Goal: Task Accomplishment & Management: Use online tool/utility

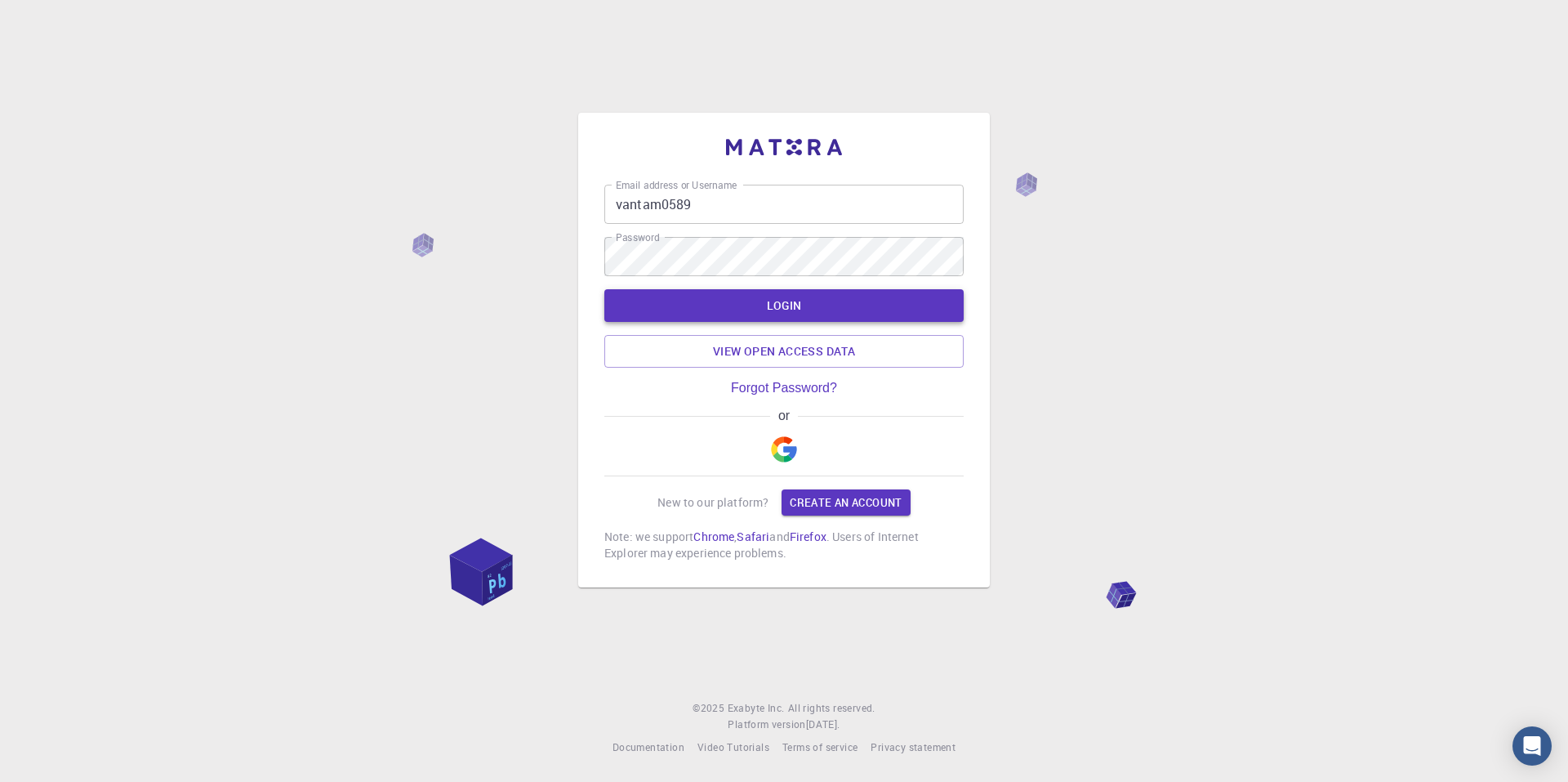
click at [811, 320] on button "LOGIN" at bounding box center [784, 306] width 360 height 33
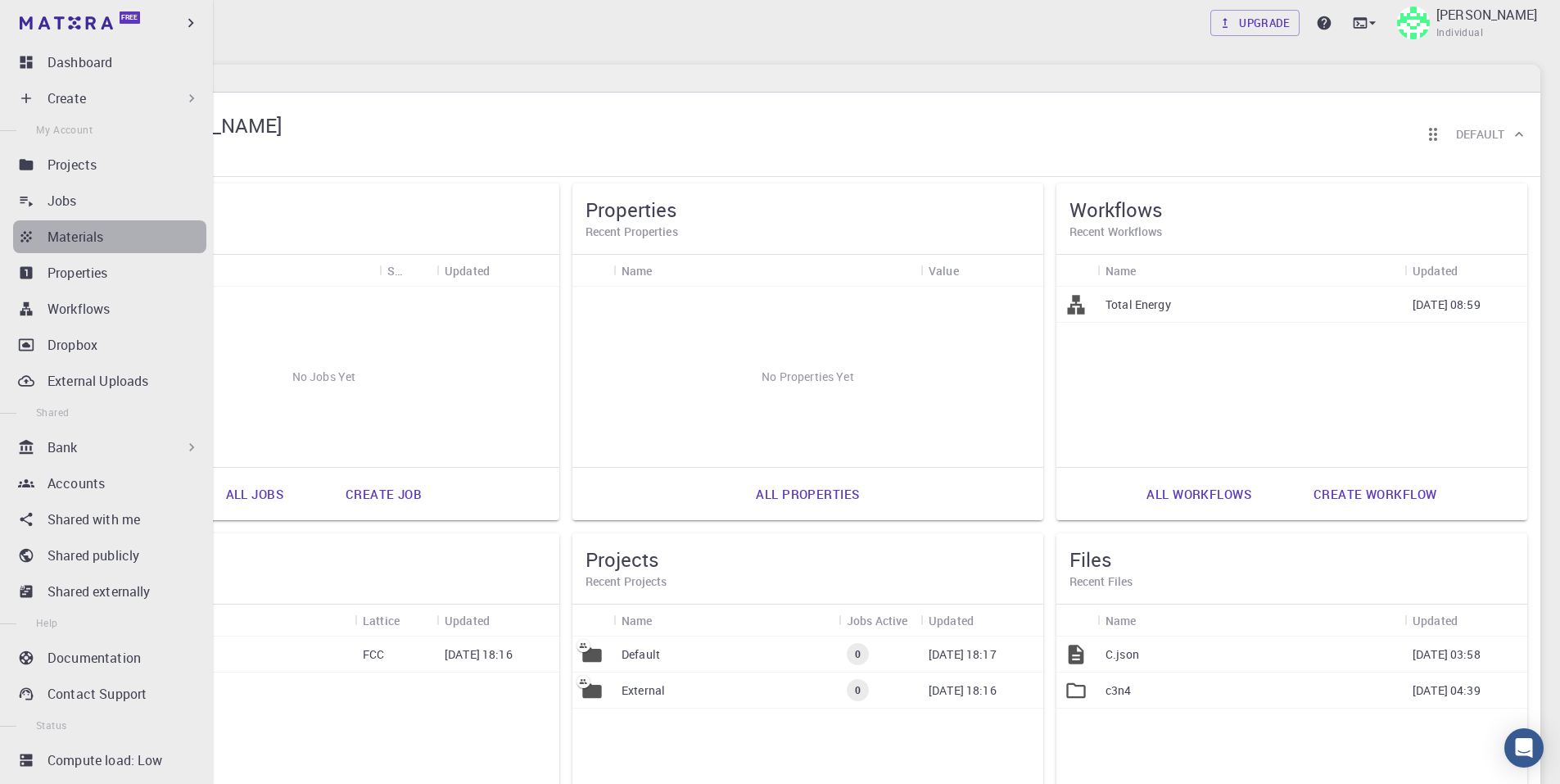
click at [113, 237] on div "Materials" at bounding box center [127, 236] width 159 height 20
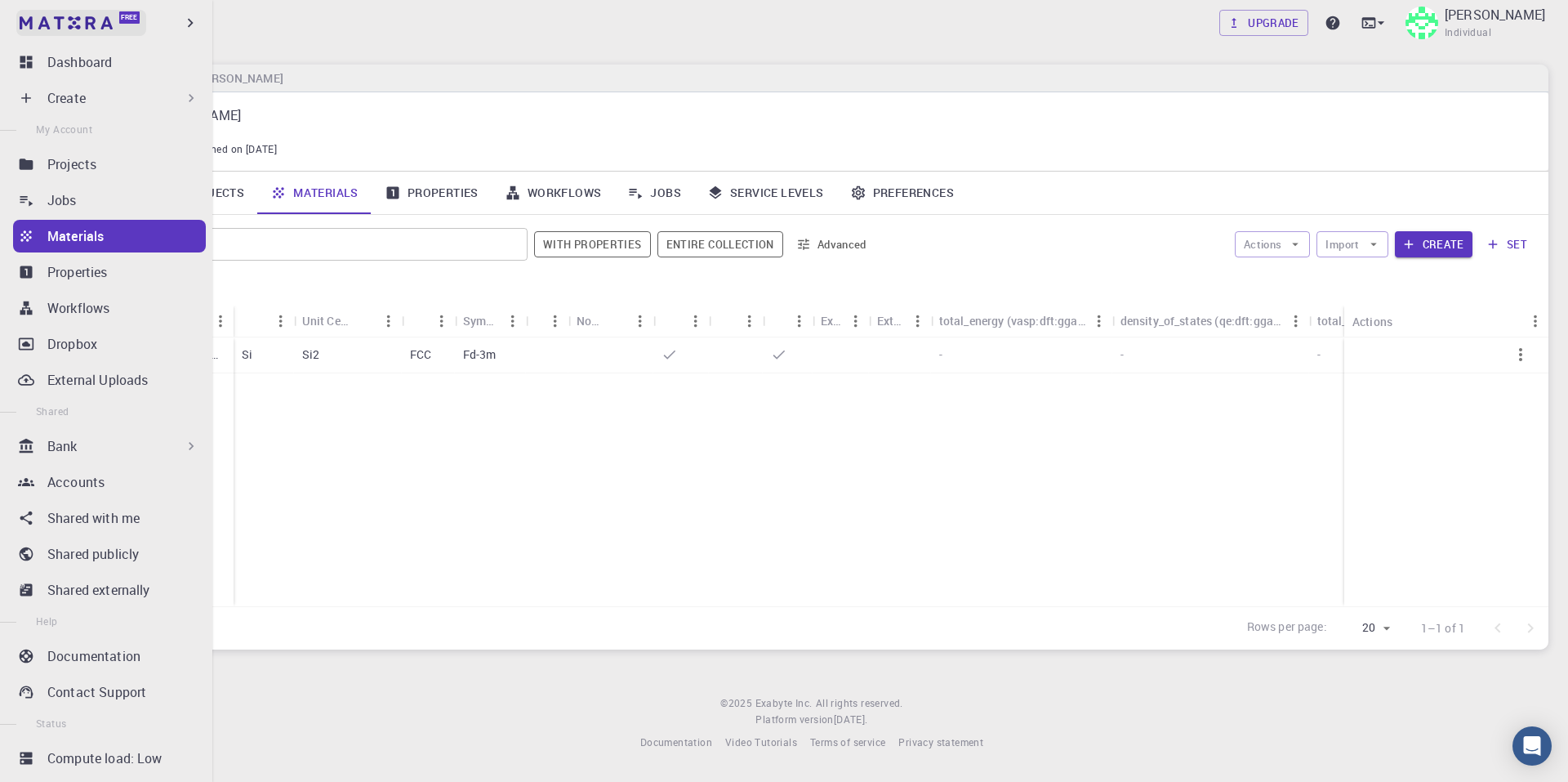
click at [104, 21] on img at bounding box center [66, 23] width 93 height 13
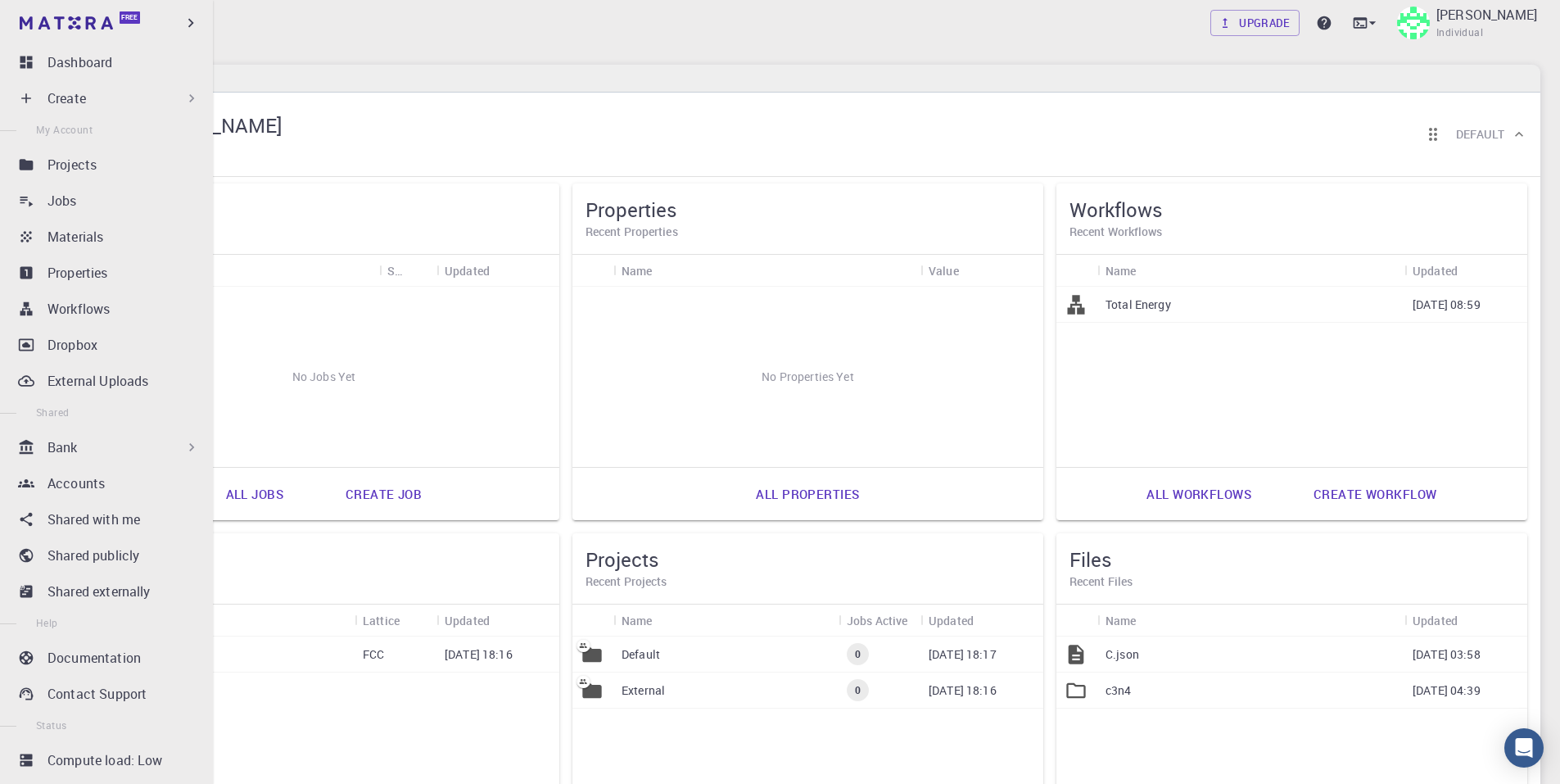
click at [98, 99] on div "Create" at bounding box center [123, 99] width 152 height 20
click at [93, 99] on div "Create" at bounding box center [123, 99] width 152 height 20
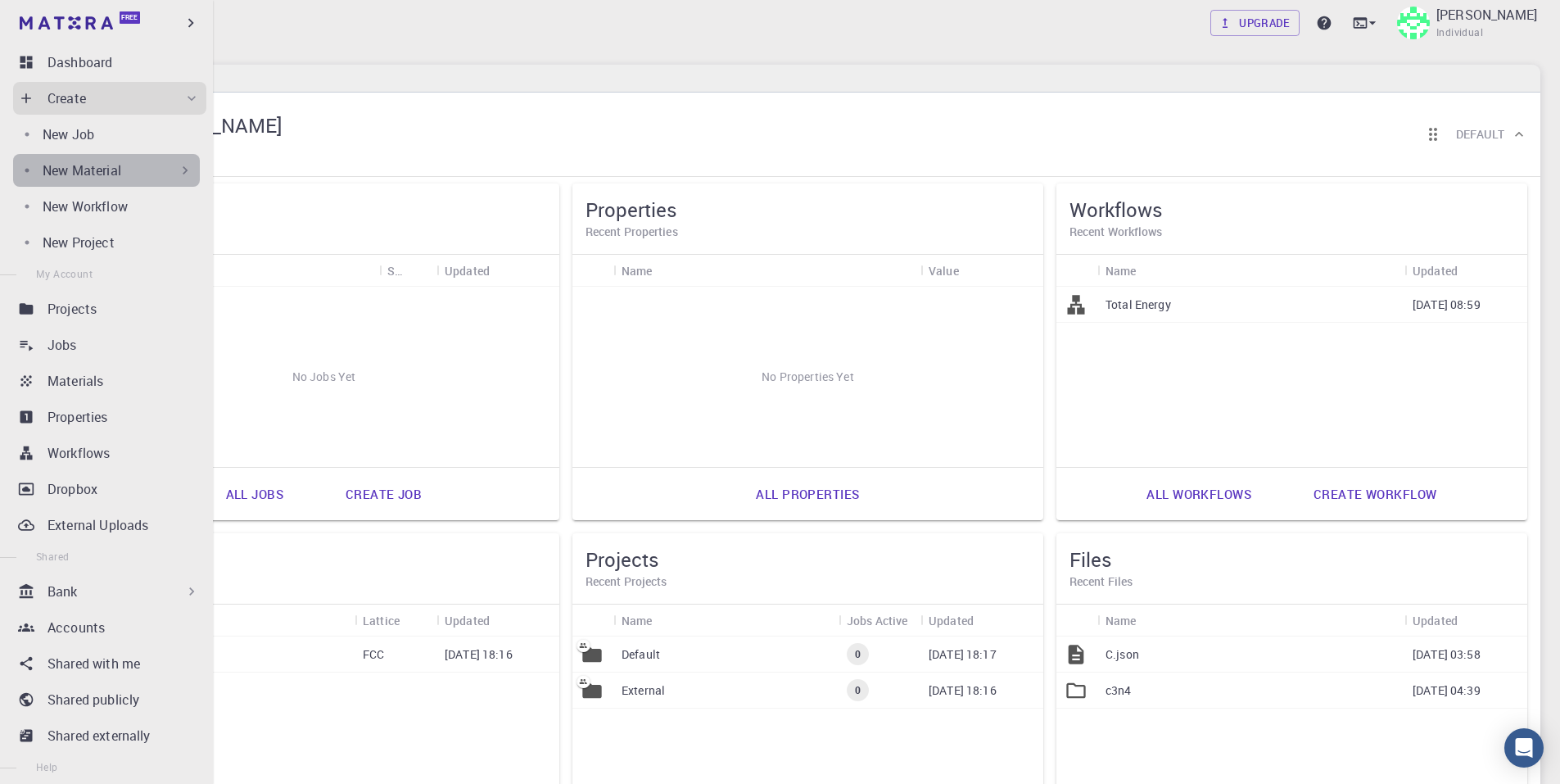
click at [177, 171] on icon at bounding box center [185, 171] width 16 height 16
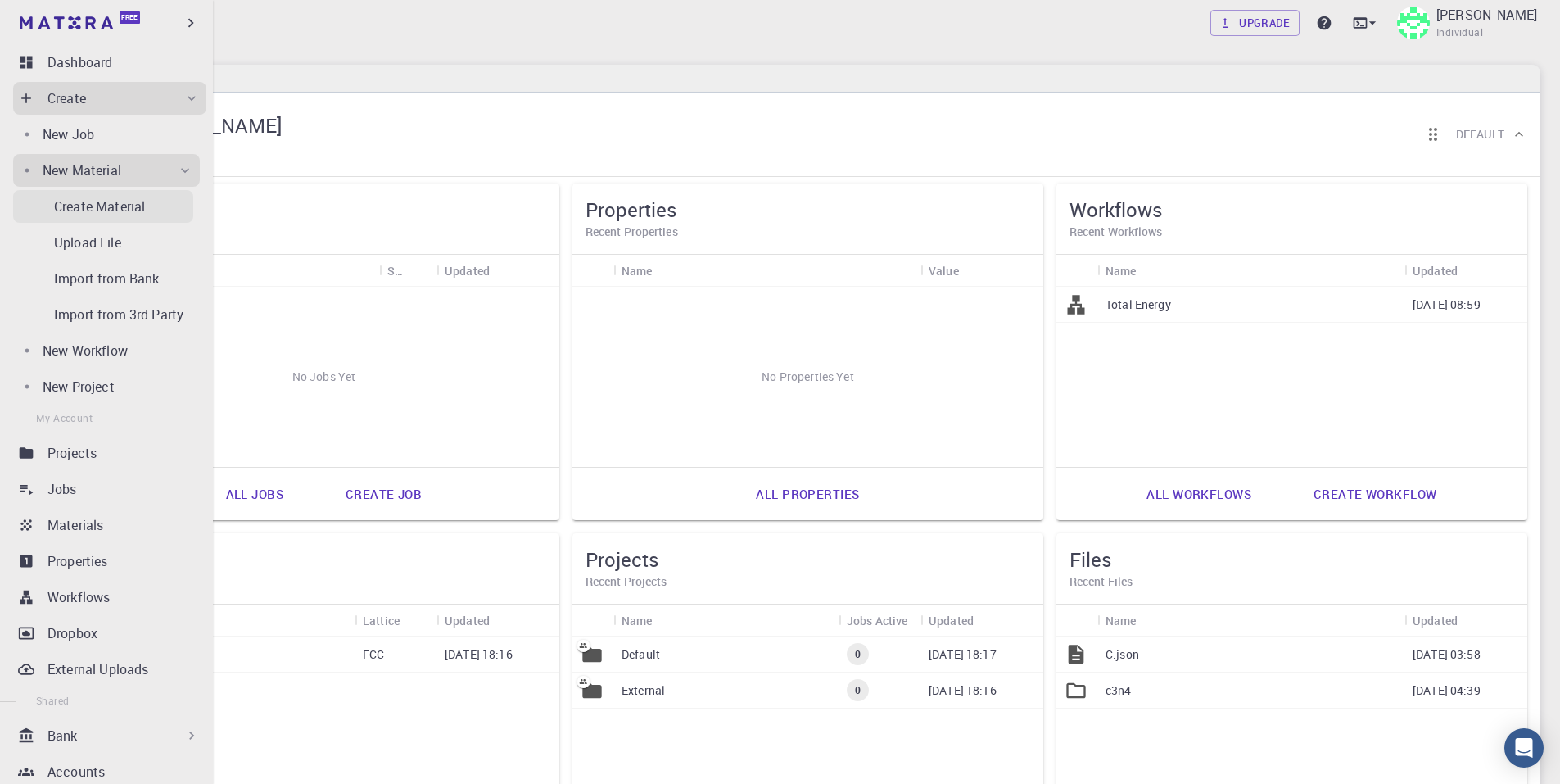
click at [113, 200] on p "Create Material" at bounding box center [99, 206] width 91 height 20
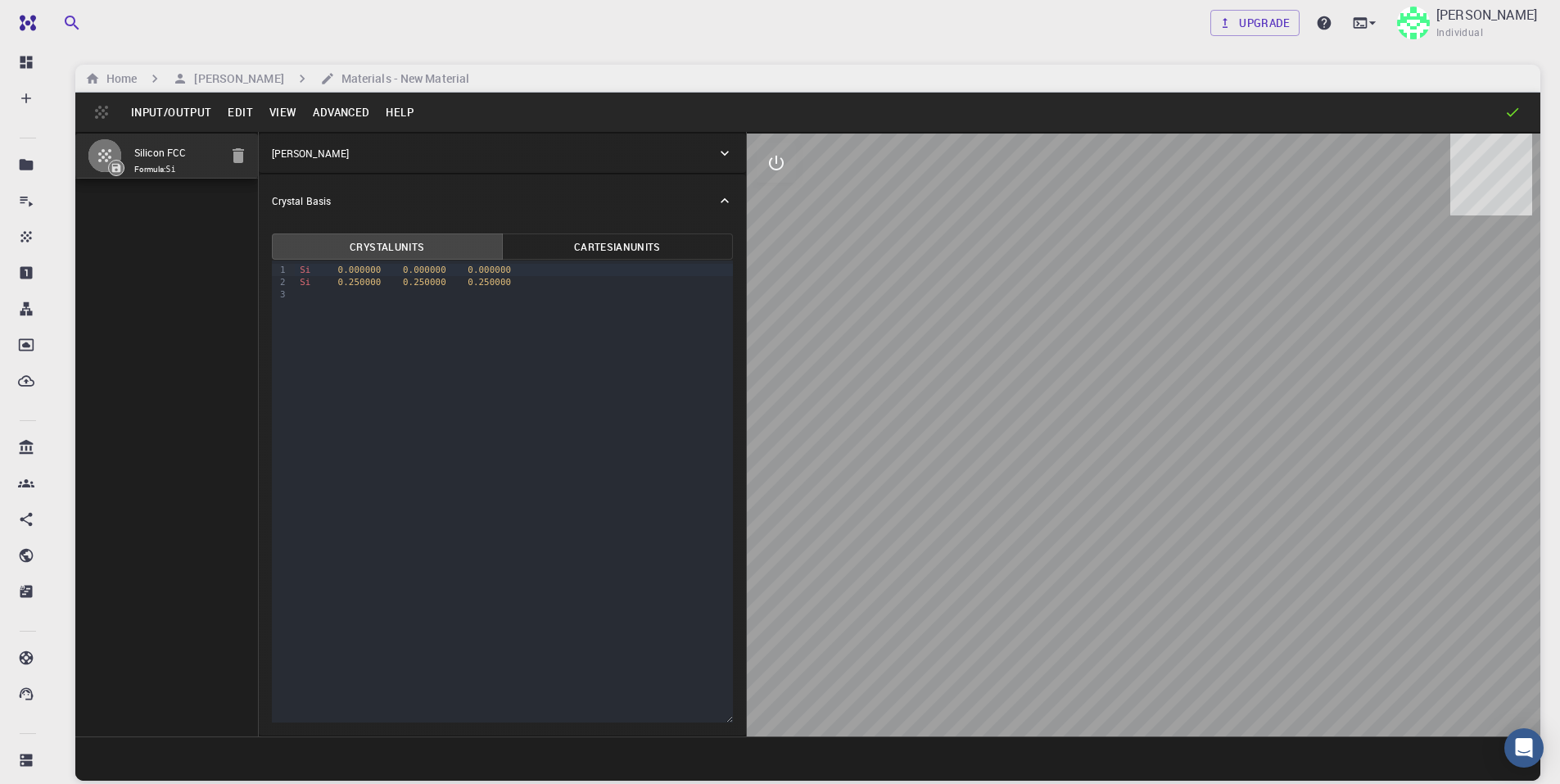
drag, startPoint x: 1171, startPoint y: 453, endPoint x: 1158, endPoint y: 418, distance: 37.3
click at [1158, 418] on div at bounding box center [1143, 434] width 793 height 602
click at [600, 243] on button "Cartesian Units" at bounding box center [617, 246] width 231 height 26
click at [456, 234] on button "Crystal Units" at bounding box center [387, 246] width 231 height 26
click at [318, 155] on p "[PERSON_NAME]" at bounding box center [310, 153] width 77 height 15
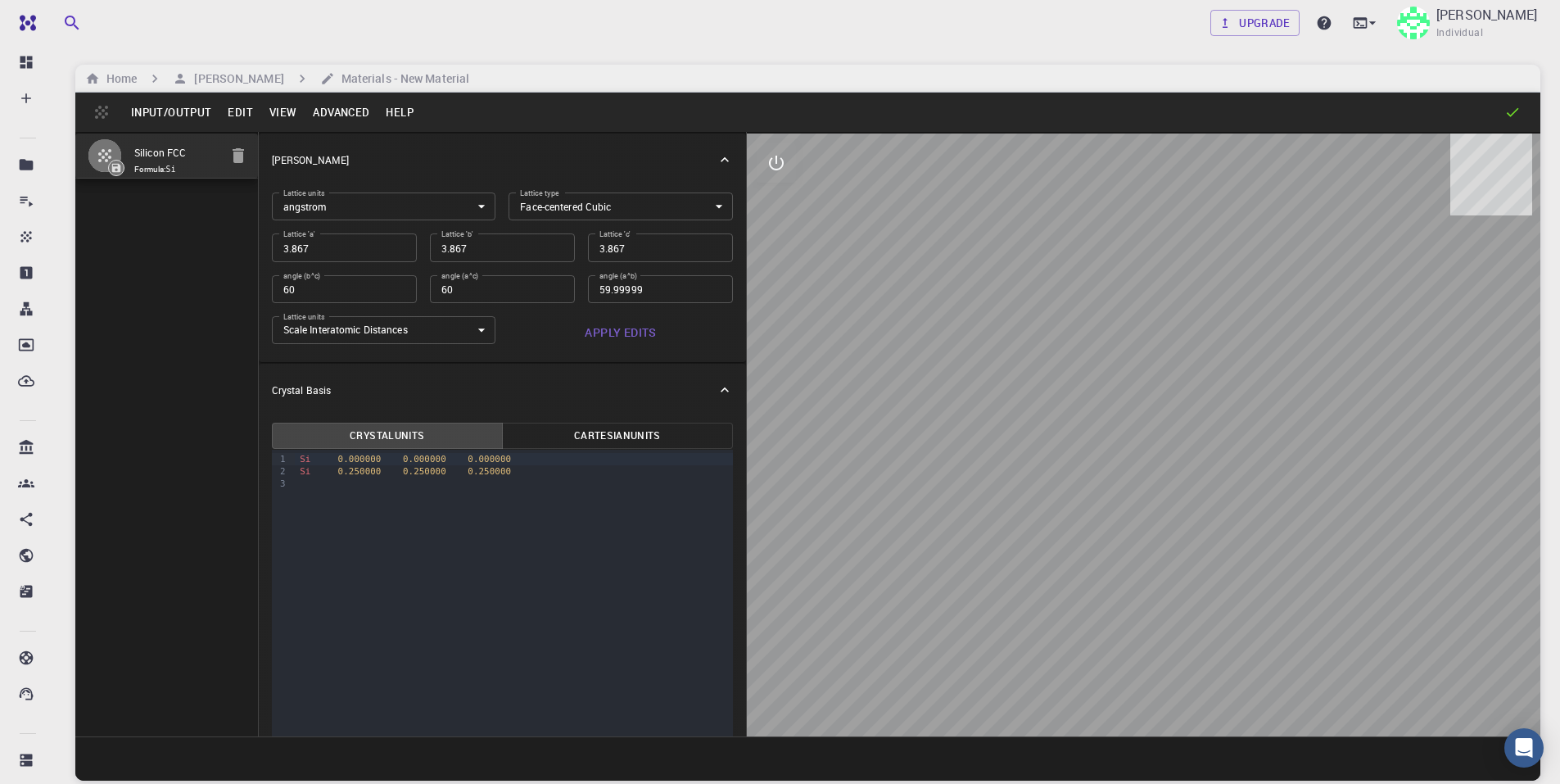
click at [470, 330] on body "Free Dashboard Create New Job New Material Create Material Upload File Import f…" at bounding box center [780, 454] width 1560 height 908
click at [470, 329] on div at bounding box center [780, 392] width 1560 height 784
click at [585, 337] on button "Apply Edits" at bounding box center [621, 332] width 225 height 33
click at [1525, 741] on icon "Open Intercom Messenger" at bounding box center [1523, 747] width 19 height 21
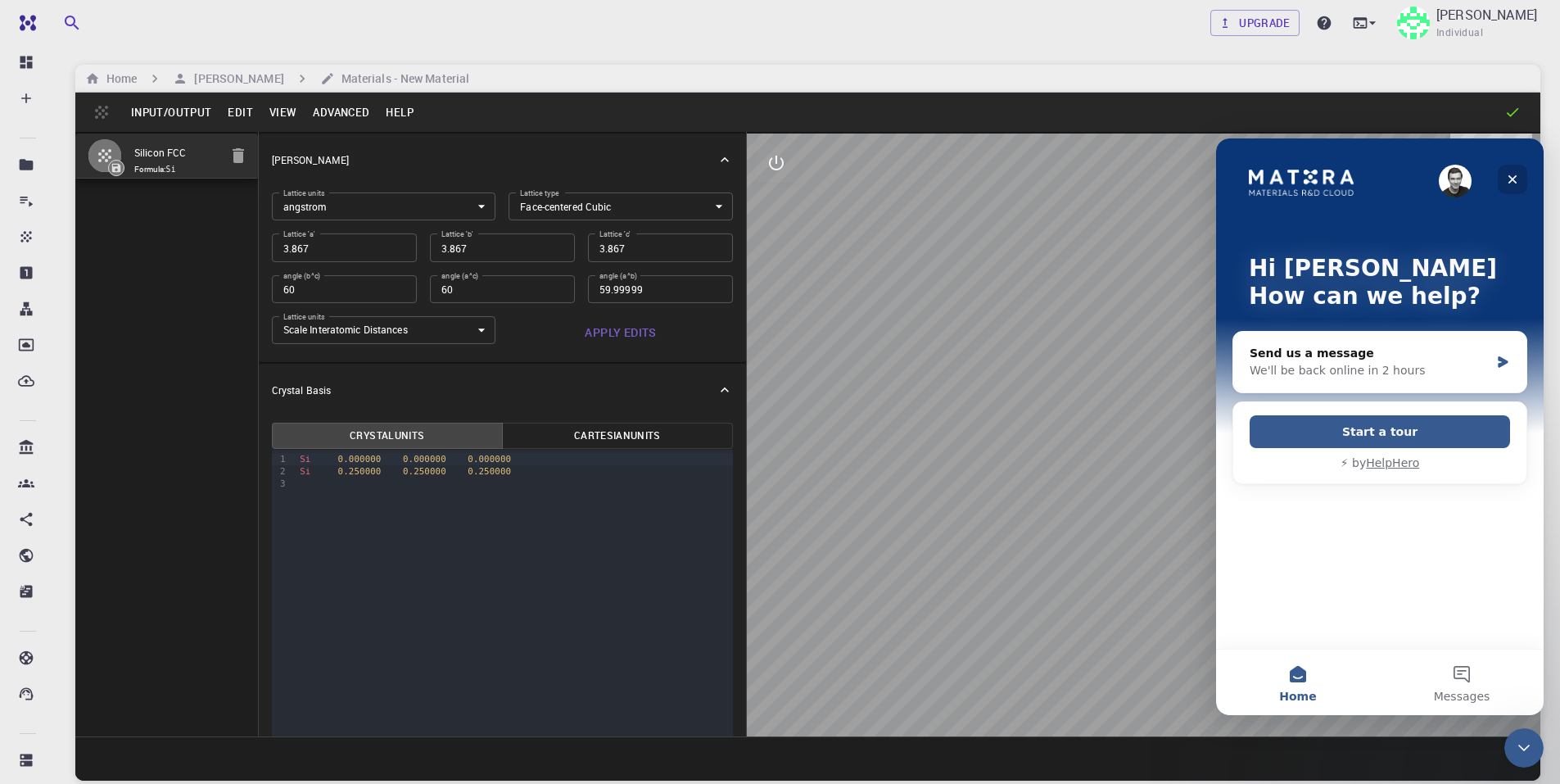
click at [1513, 183] on icon "Close" at bounding box center [1513, 179] width 13 height 13
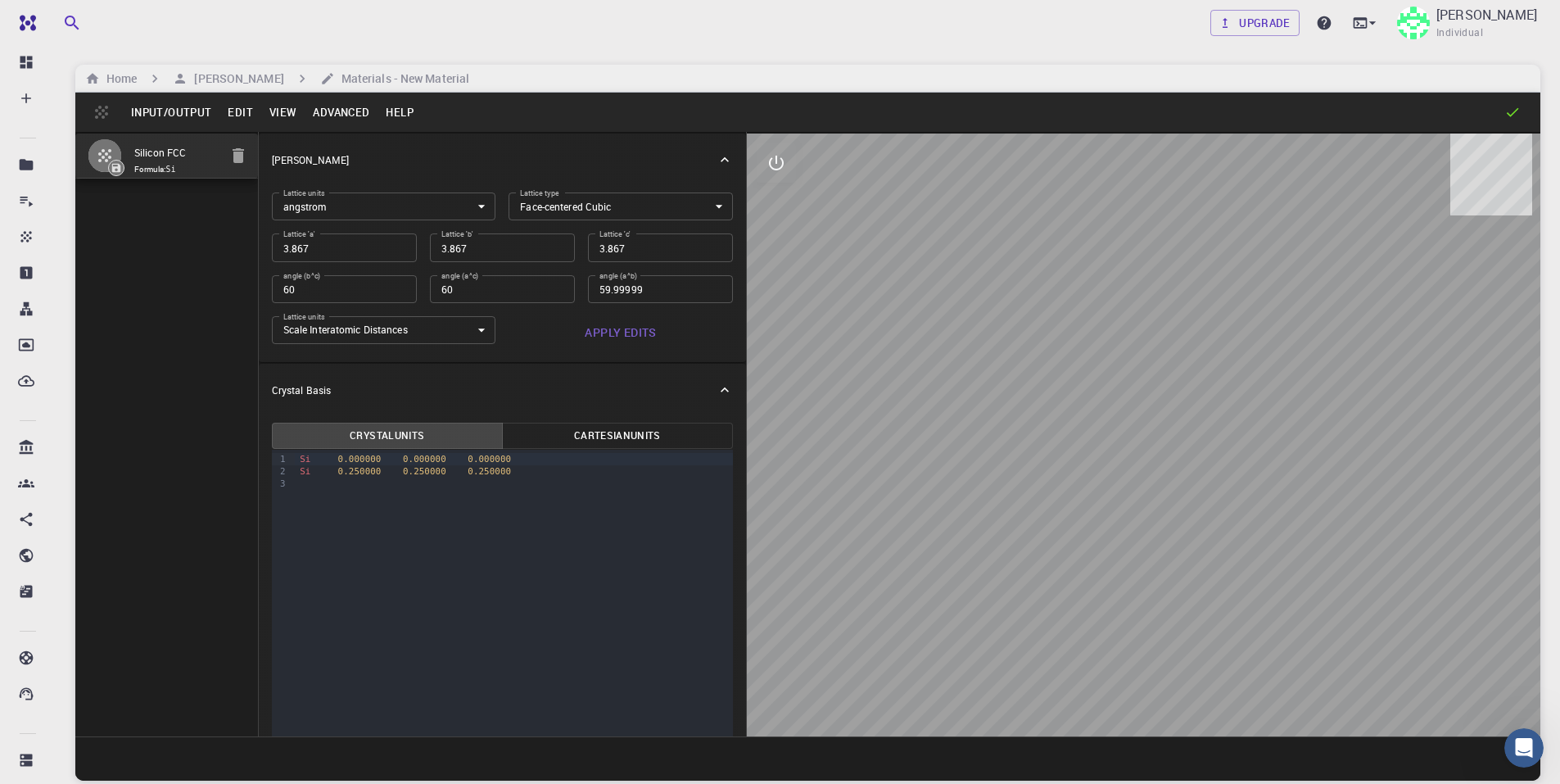
click at [339, 116] on button "Advanced" at bounding box center [341, 112] width 73 height 26
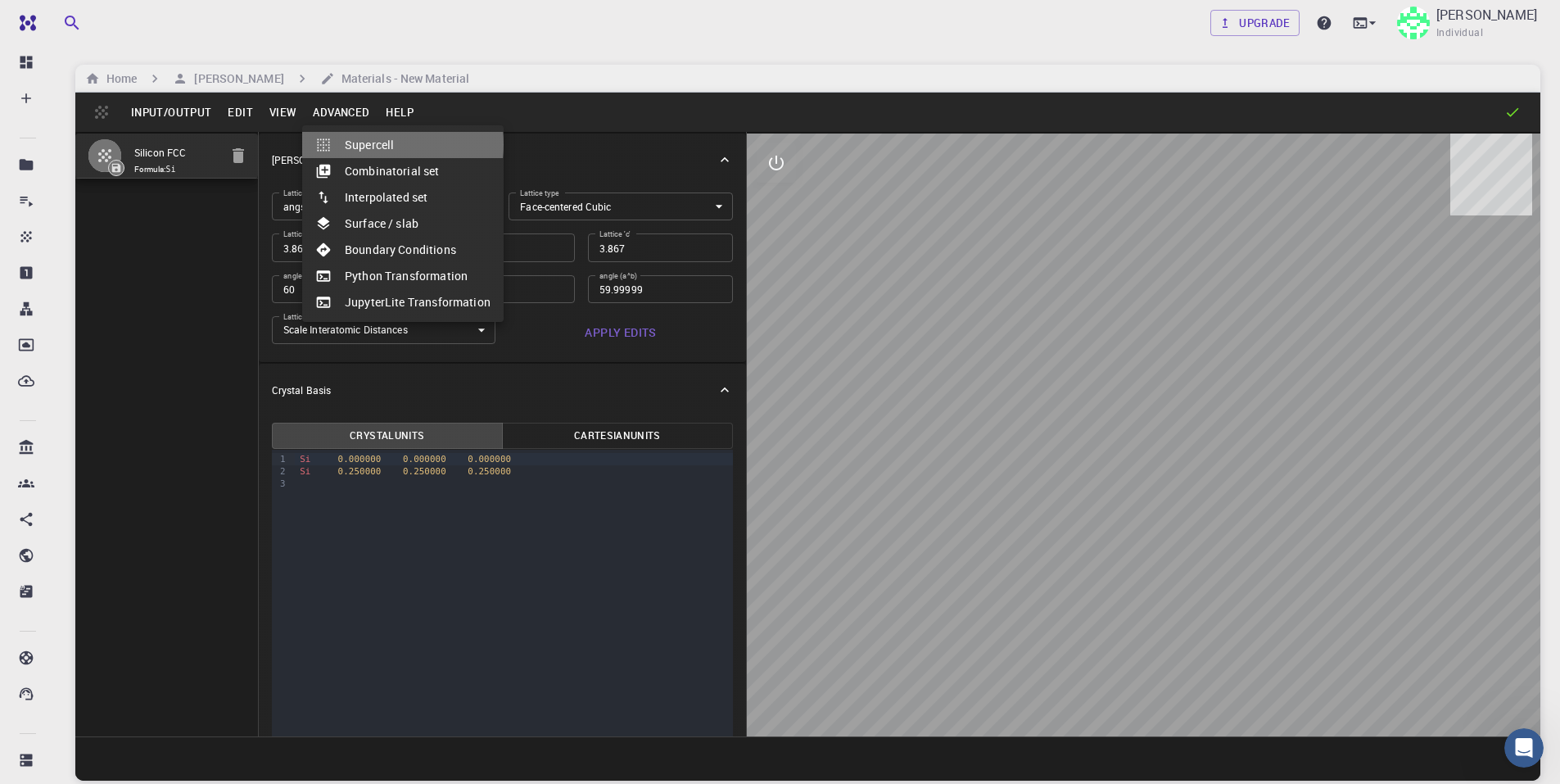
click at [365, 144] on li "Supercell" at bounding box center [403, 144] width 202 height 26
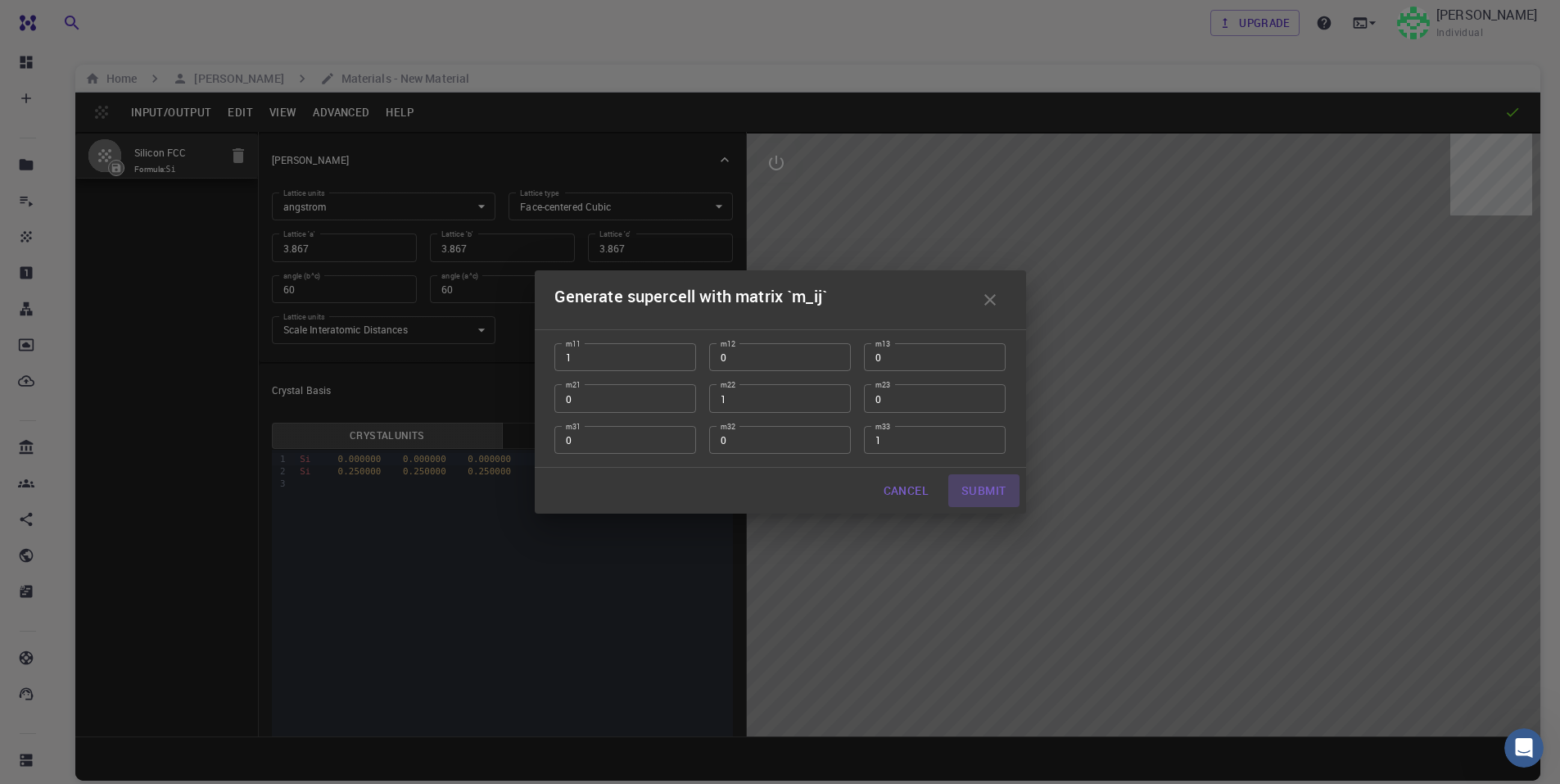
click at [983, 492] on button "Submit" at bounding box center [983, 490] width 70 height 33
type input "TRI"
type input "59.99999999999999"
type input "59.99998999999999"
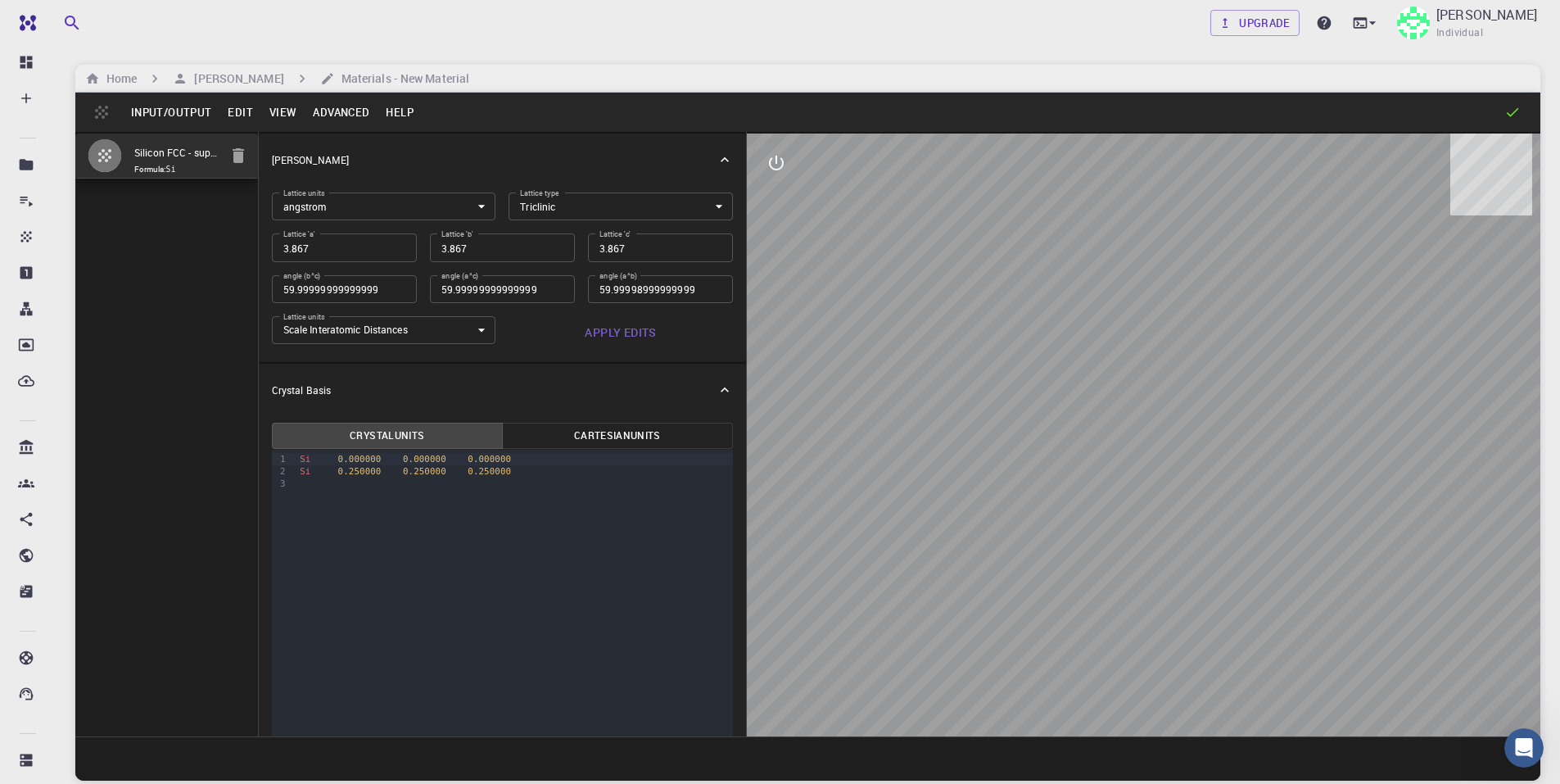
drag, startPoint x: 1173, startPoint y: 520, endPoint x: 1165, endPoint y: 492, distance: 29.1
click at [1165, 492] on div at bounding box center [1143, 434] width 793 height 602
click at [343, 119] on button "Advanced" at bounding box center [341, 112] width 73 height 26
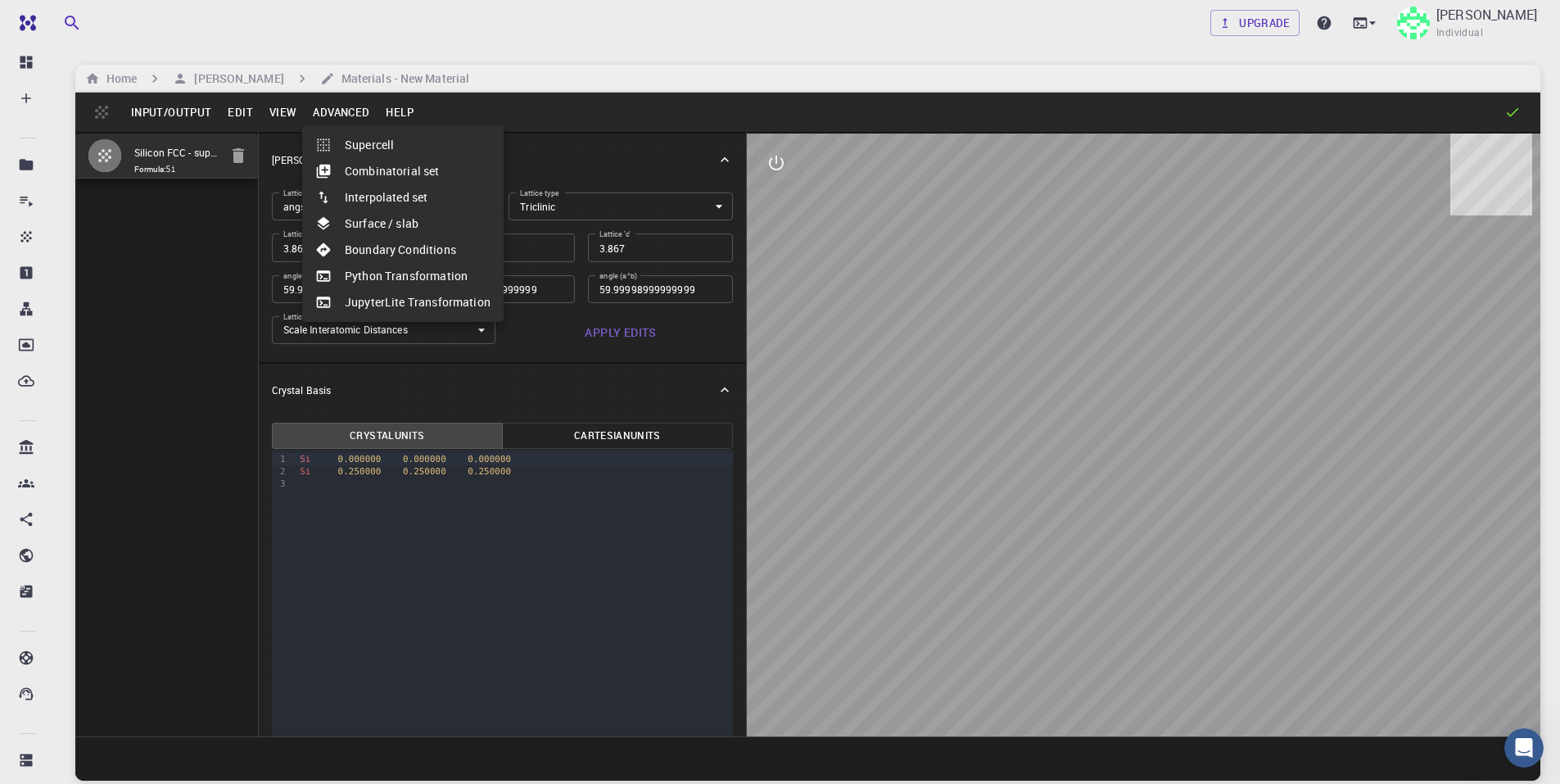
click at [189, 426] on div at bounding box center [780, 392] width 1560 height 784
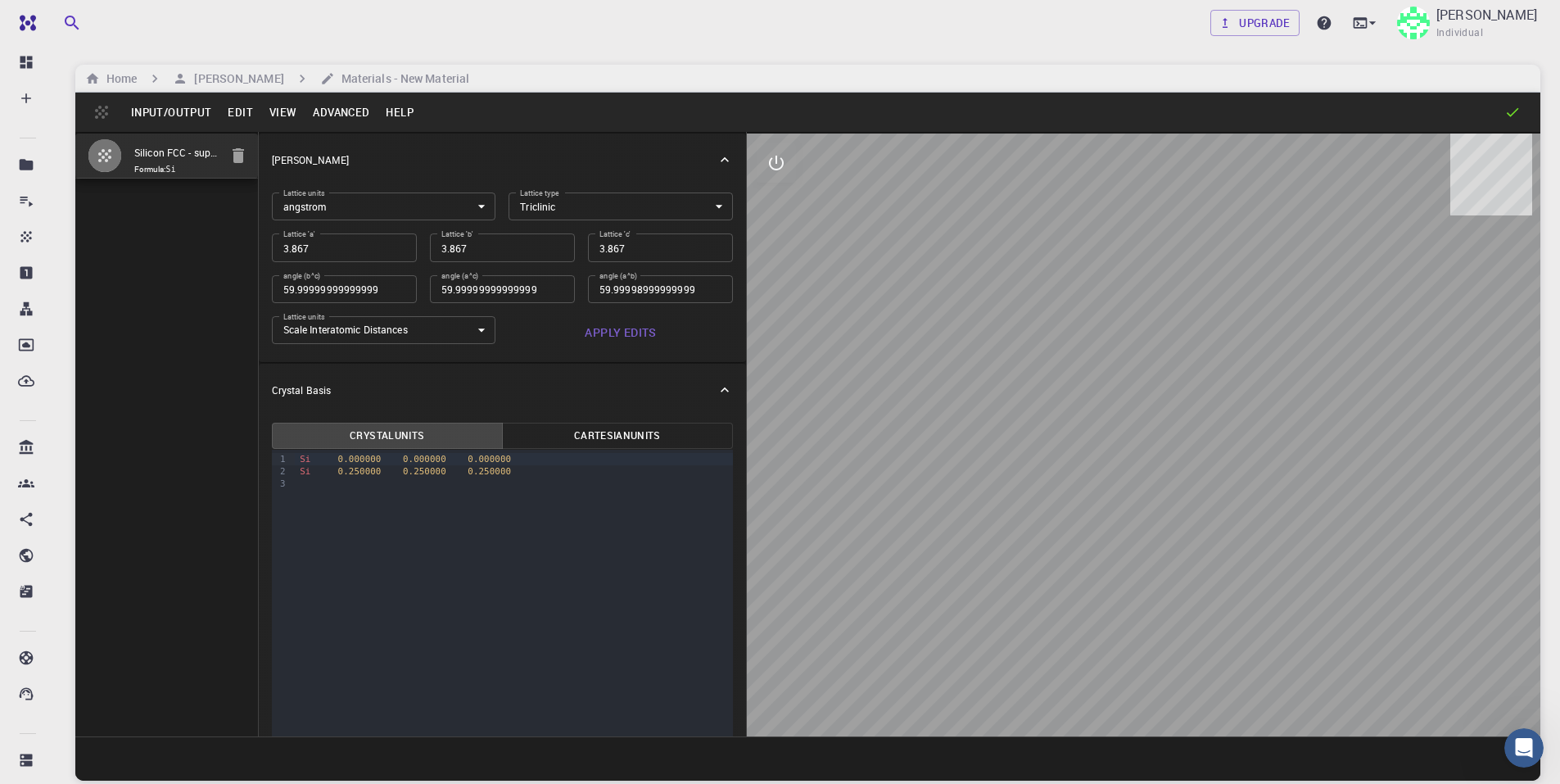
click at [227, 108] on button "Edit" at bounding box center [240, 112] width 42 height 26
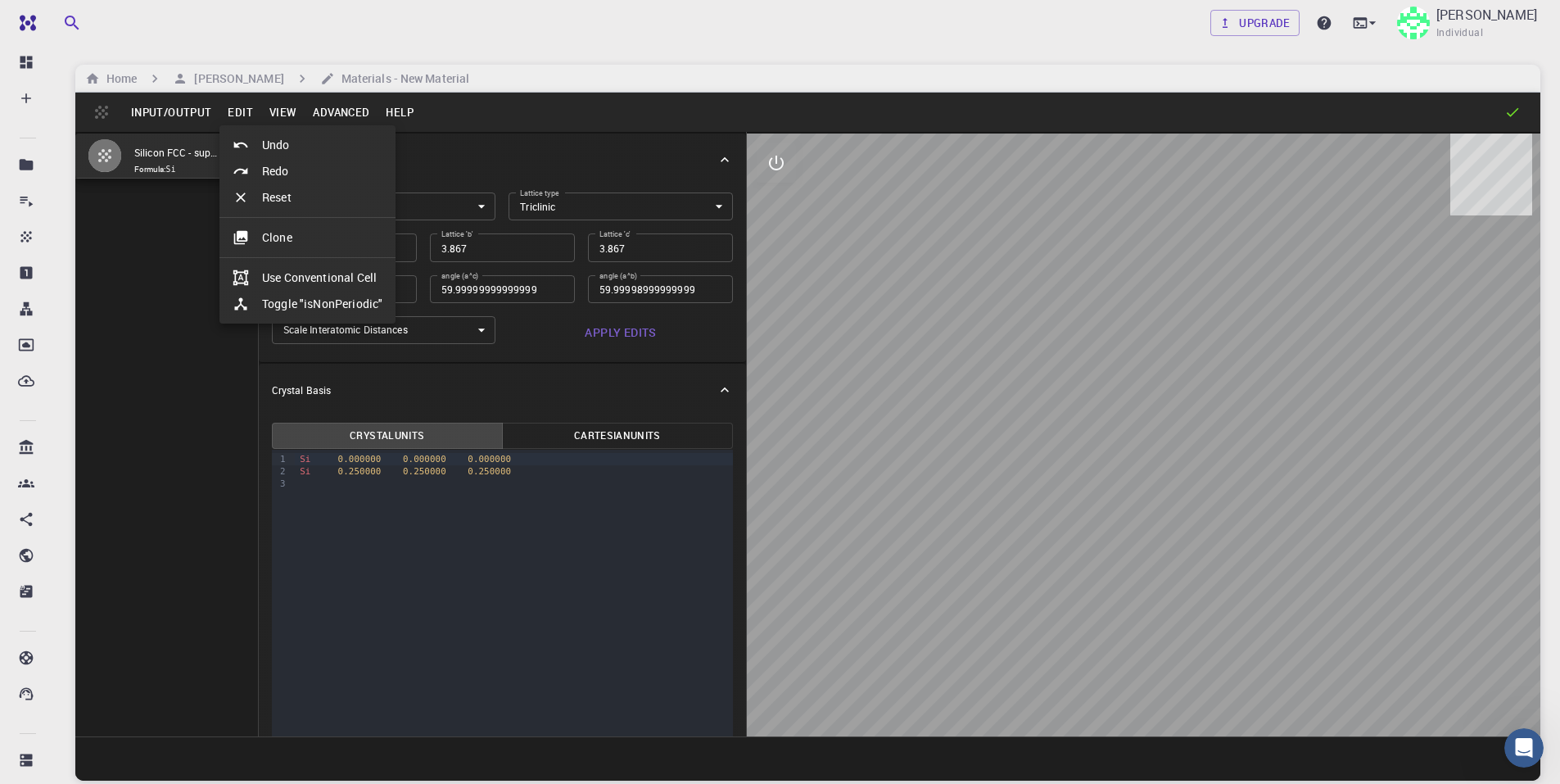
click at [177, 117] on div at bounding box center [780, 392] width 1560 height 784
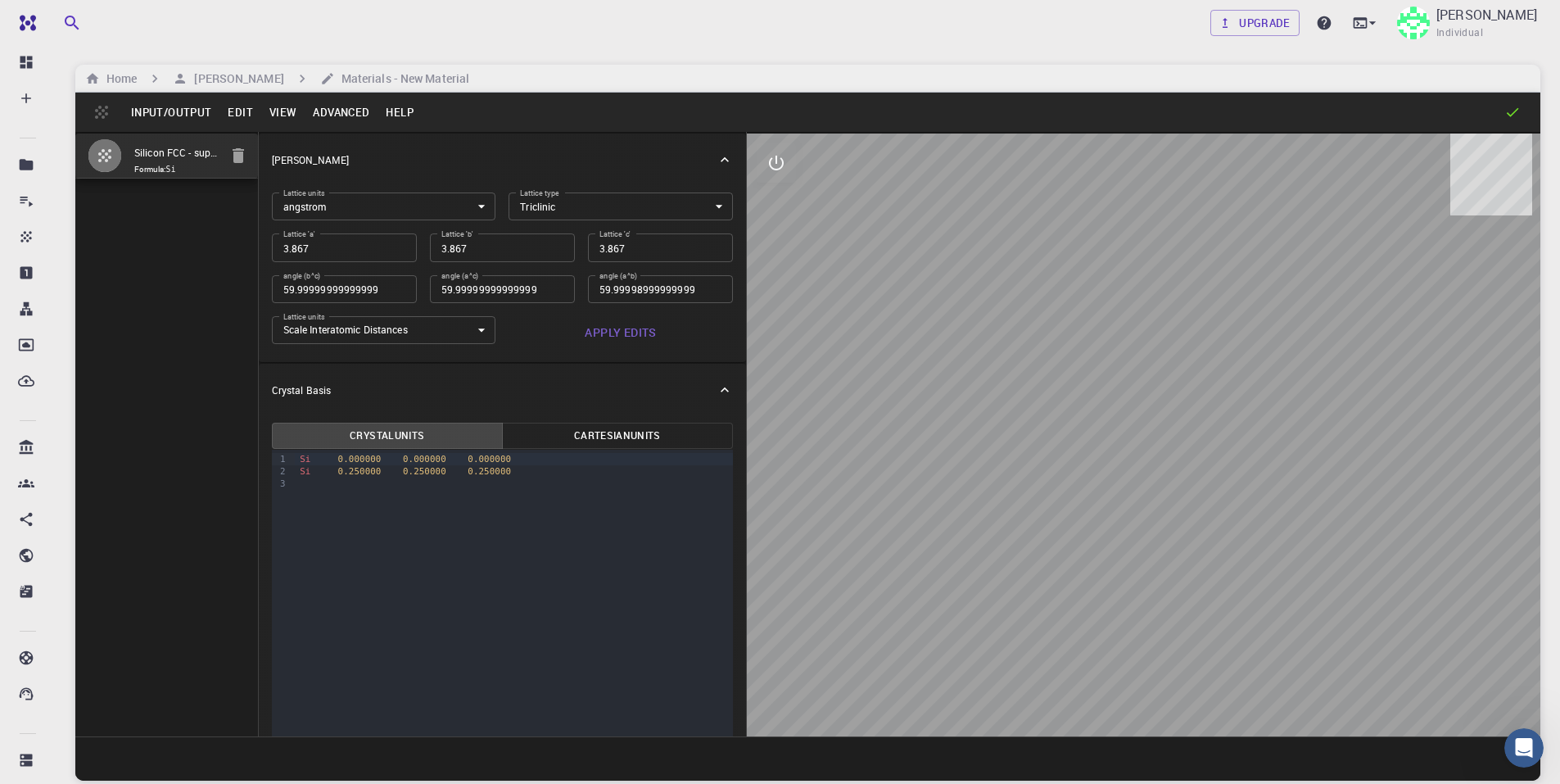
click at [179, 110] on button "Input/Output" at bounding box center [172, 112] width 97 height 26
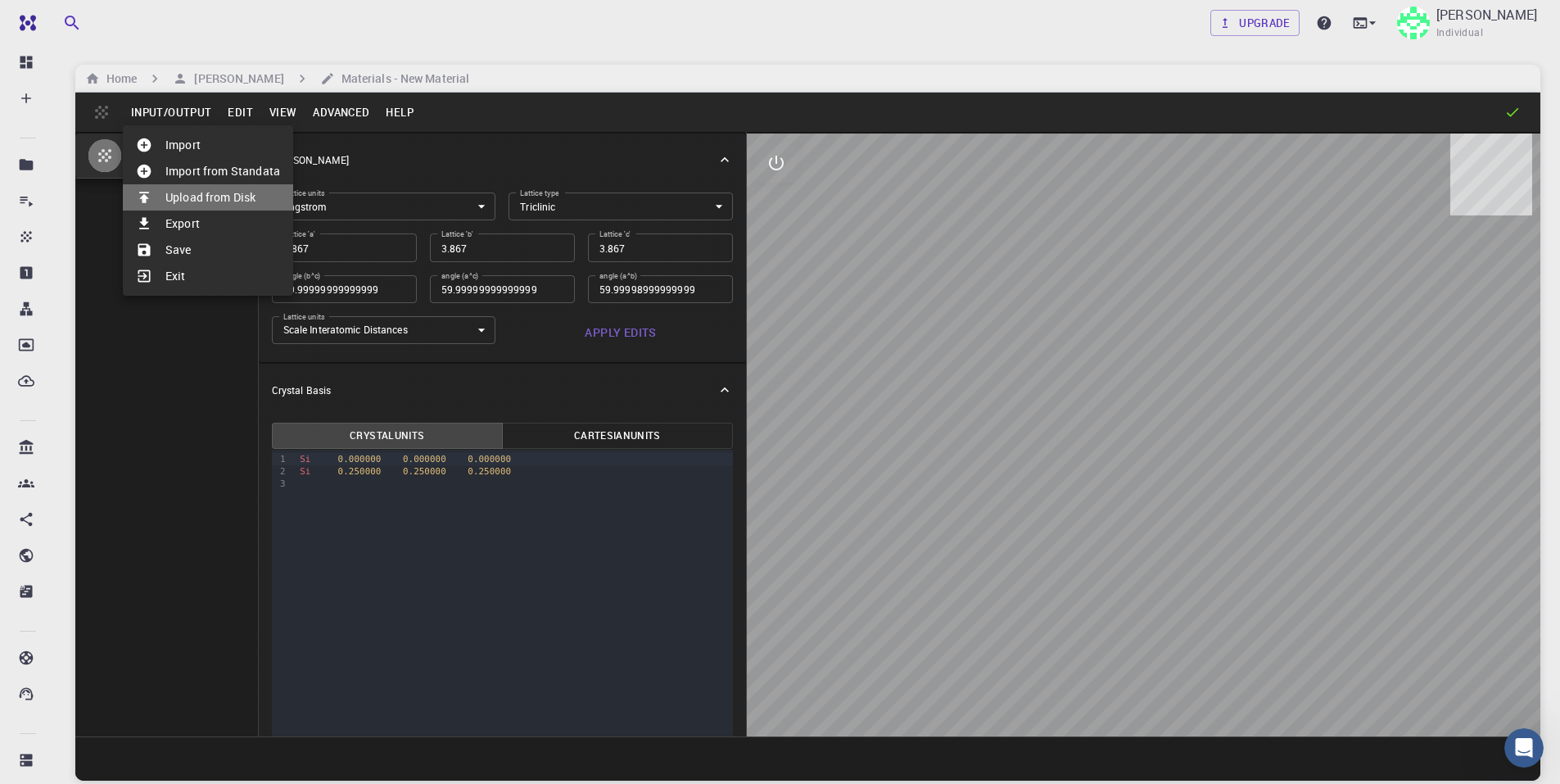
click at [224, 198] on li "Upload from Disk" at bounding box center [208, 197] width 171 height 26
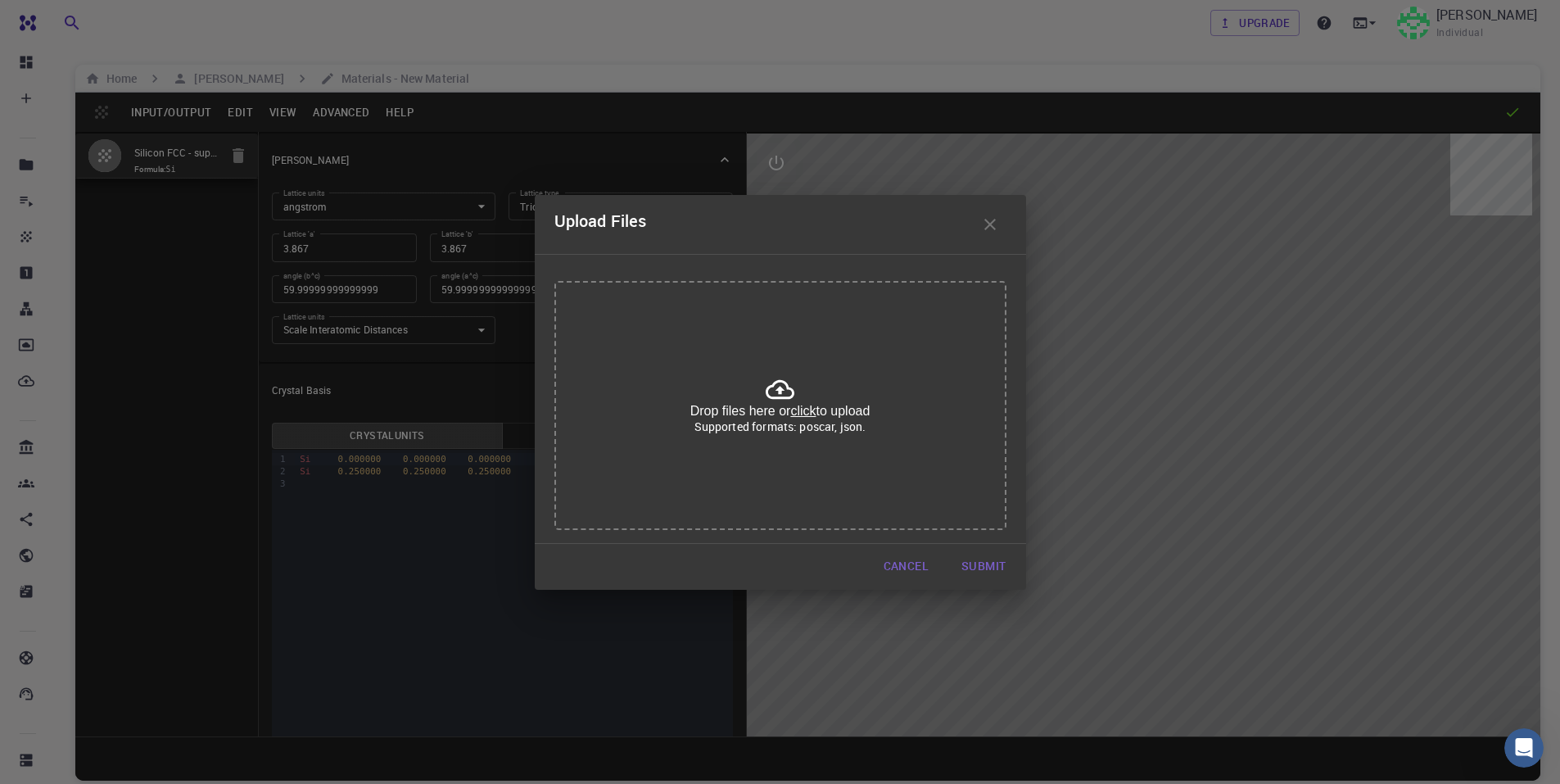
click at [803, 409] on u "click" at bounding box center [803, 410] width 26 height 14
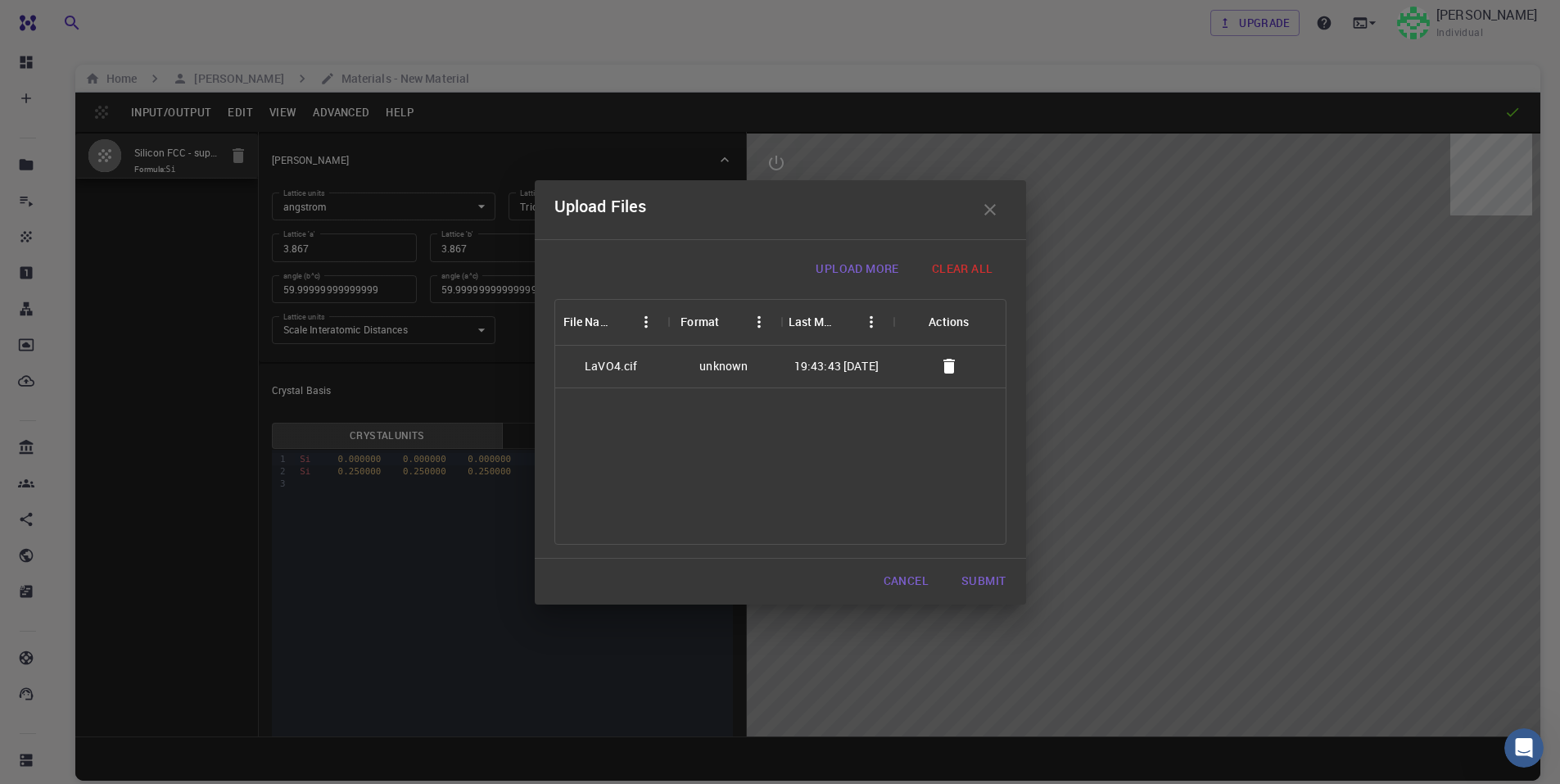
click at [990, 578] on button "Submit" at bounding box center [983, 581] width 70 height 33
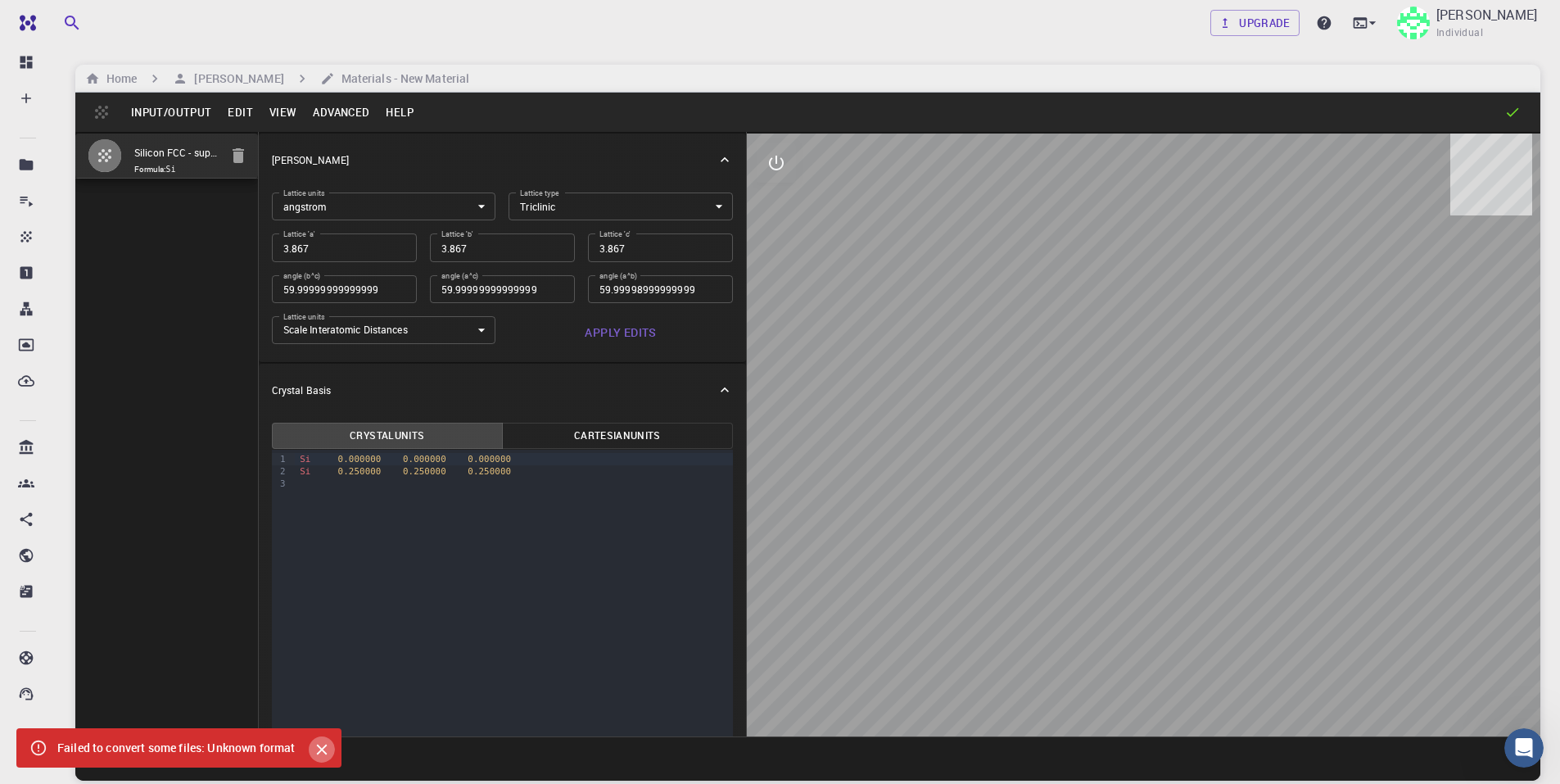
click at [319, 745] on icon "Close" at bounding box center [321, 749] width 11 height 11
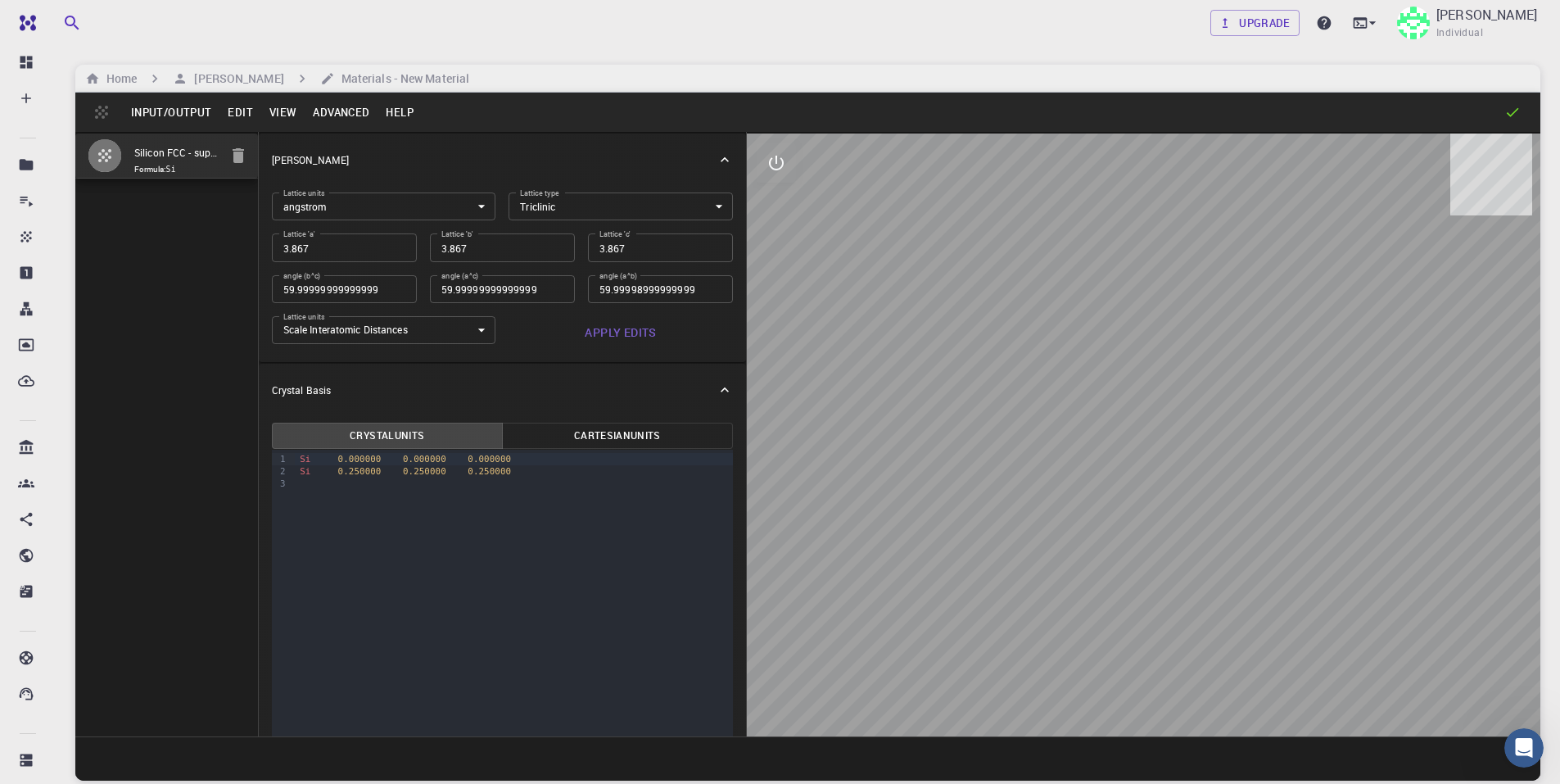
click at [329, 114] on button "Advanced" at bounding box center [341, 112] width 73 height 26
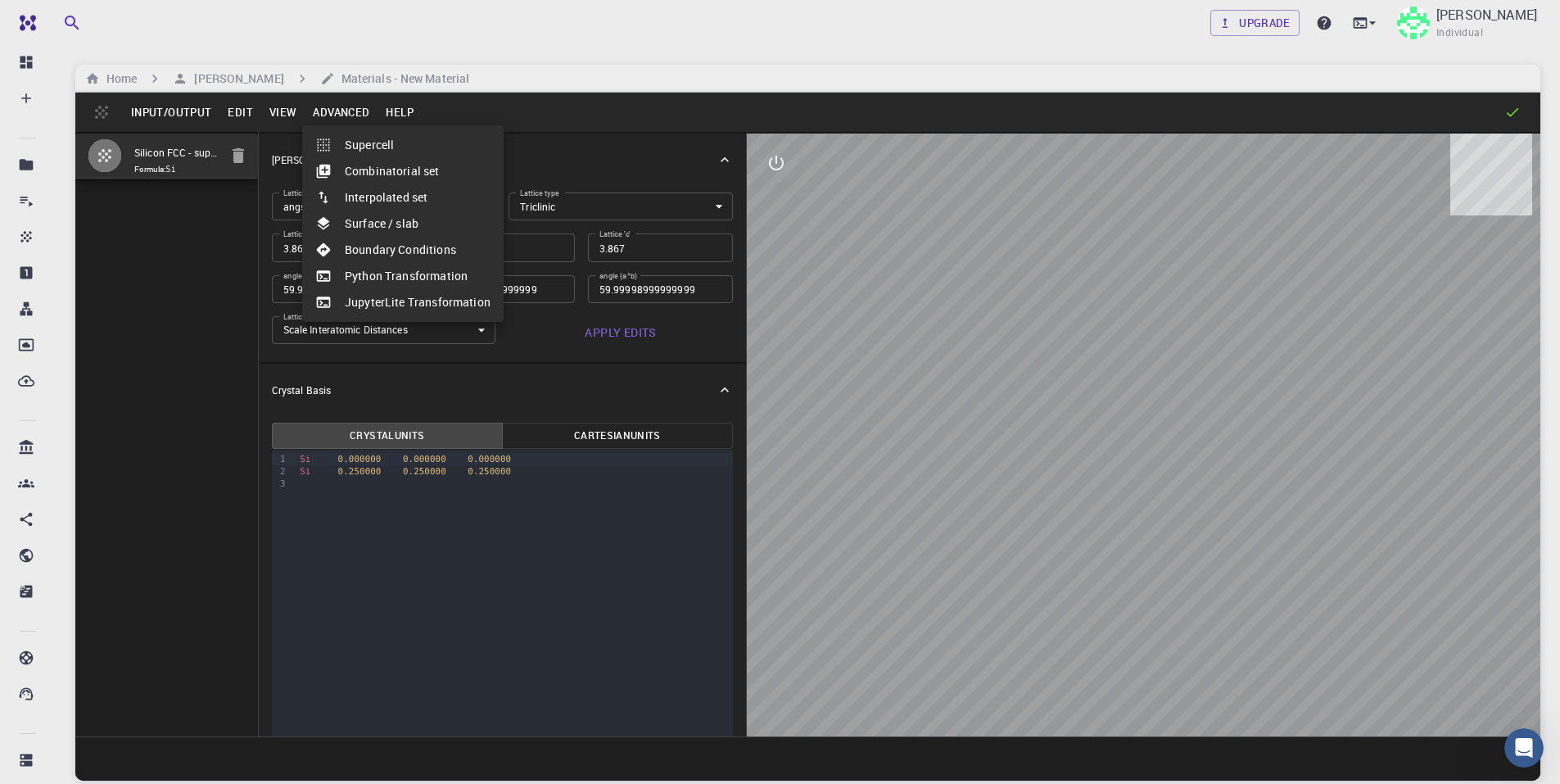
click at [176, 114] on div at bounding box center [780, 392] width 1560 height 784
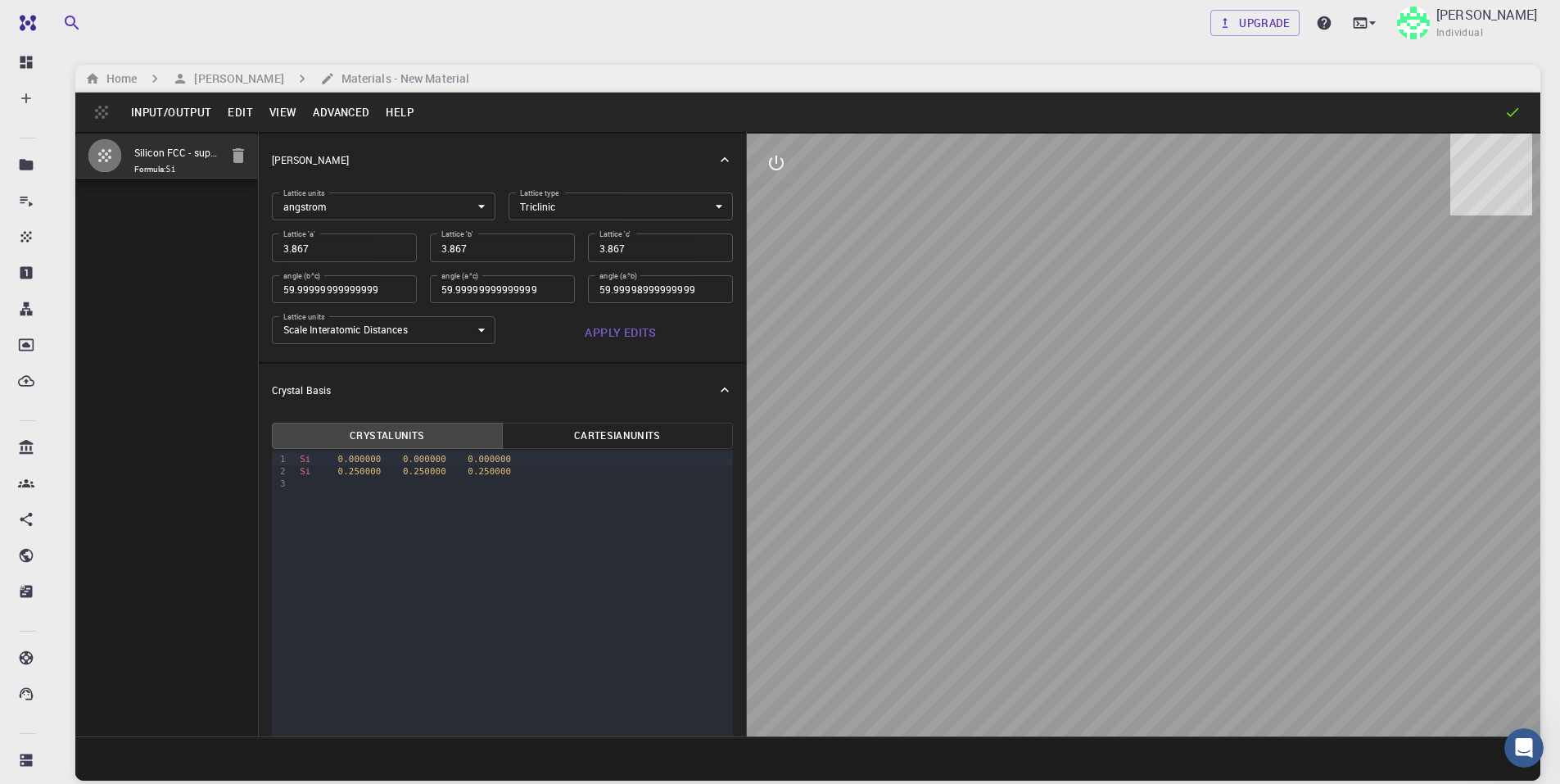
click at [177, 111] on button "Input/Output" at bounding box center [172, 112] width 97 height 26
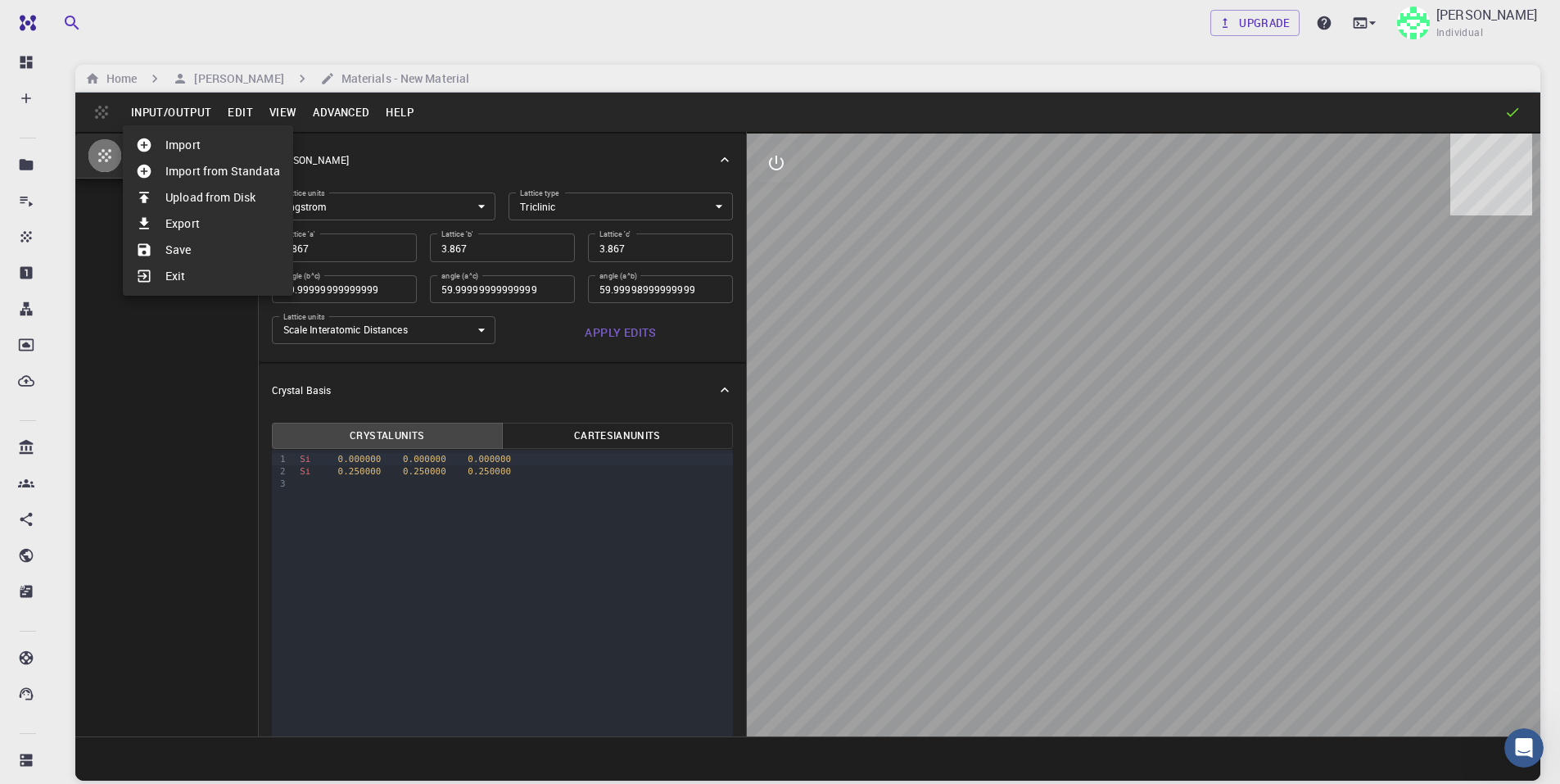
click at [206, 202] on li "Upload from Disk" at bounding box center [208, 197] width 171 height 26
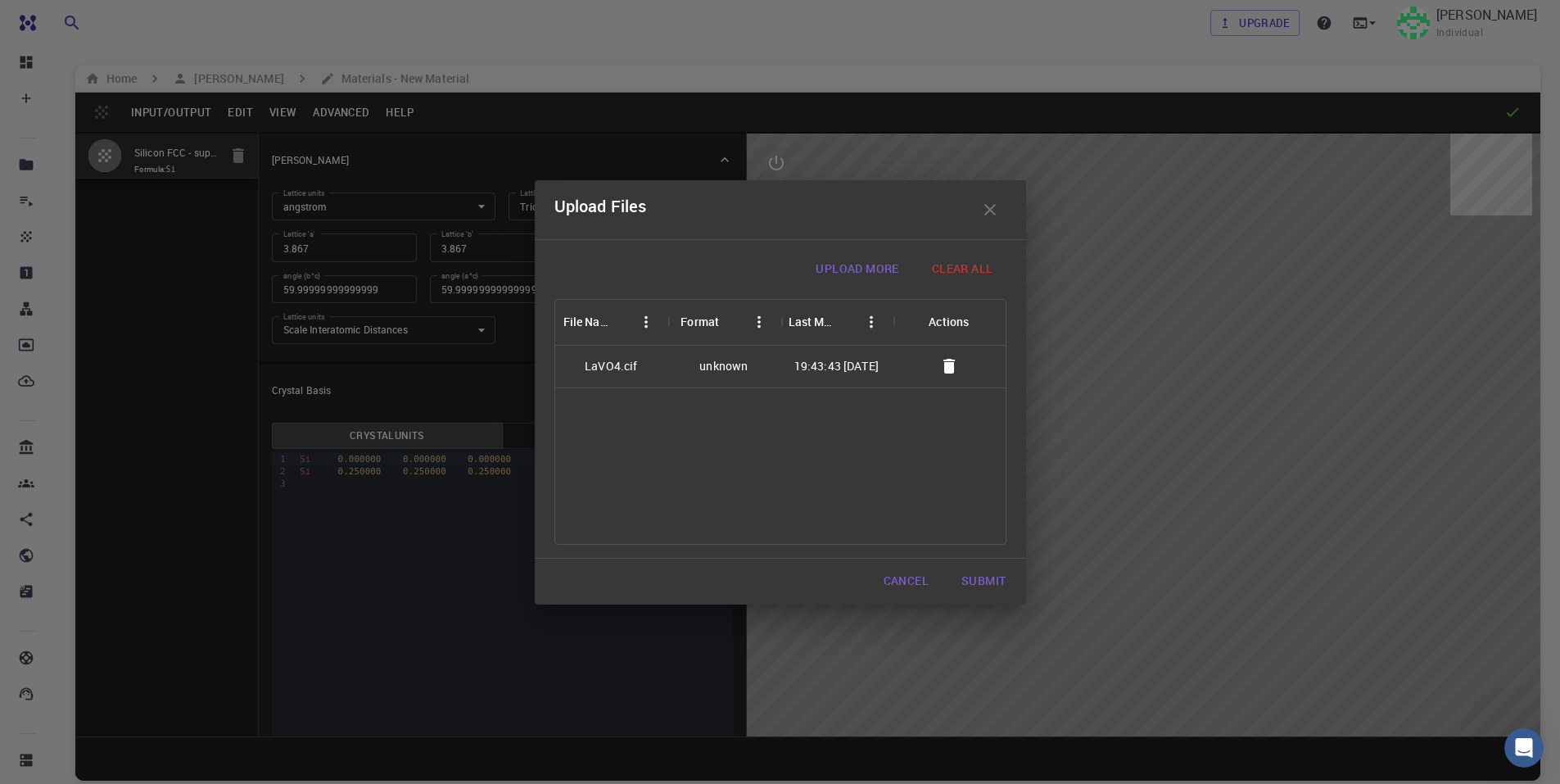
click at [951, 367] on icon "button" at bounding box center [948, 366] width 12 height 15
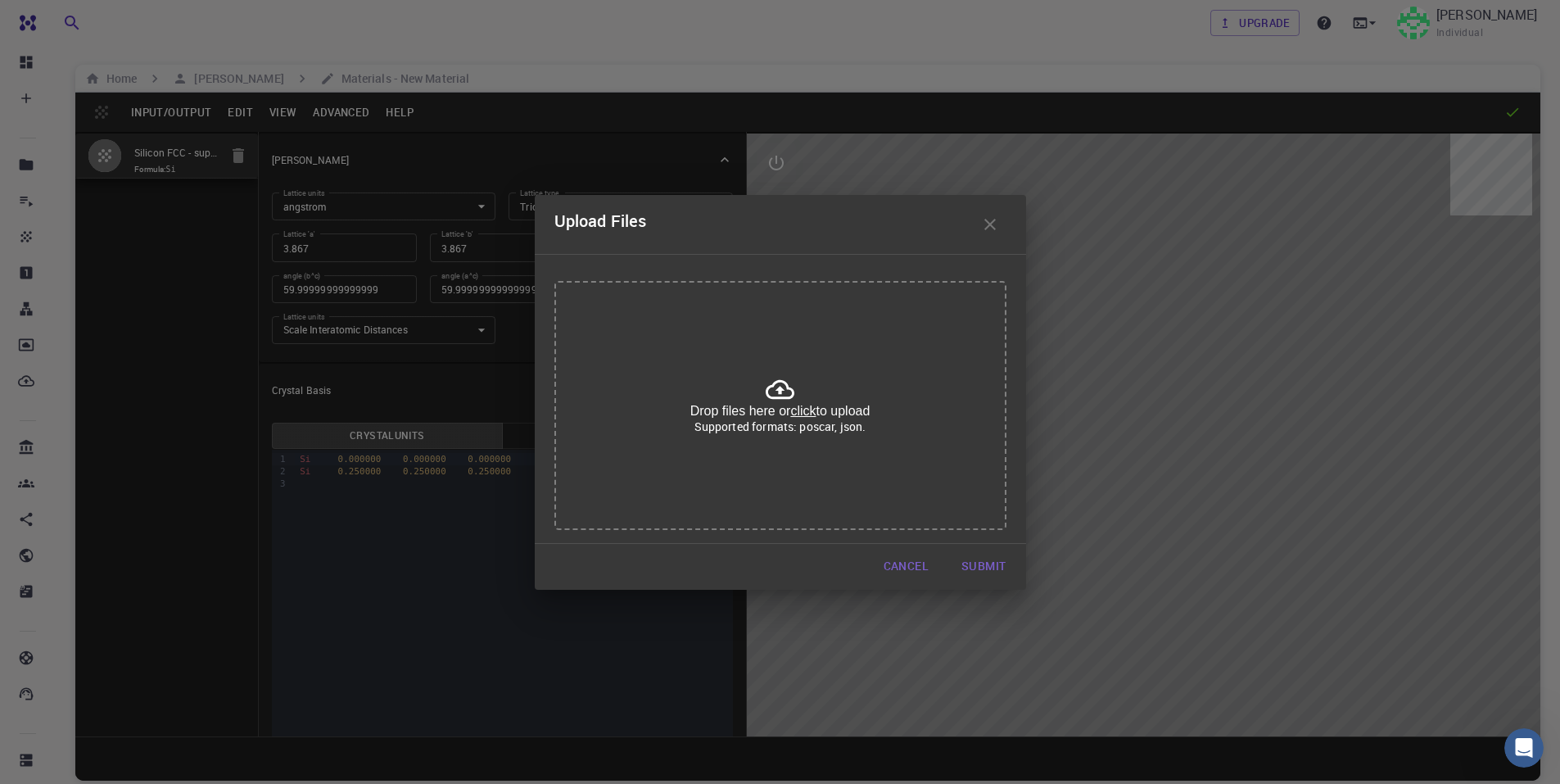
click at [799, 410] on u "click" at bounding box center [803, 410] width 26 height 14
click at [989, 222] on icon "button" at bounding box center [990, 225] width 20 height 20
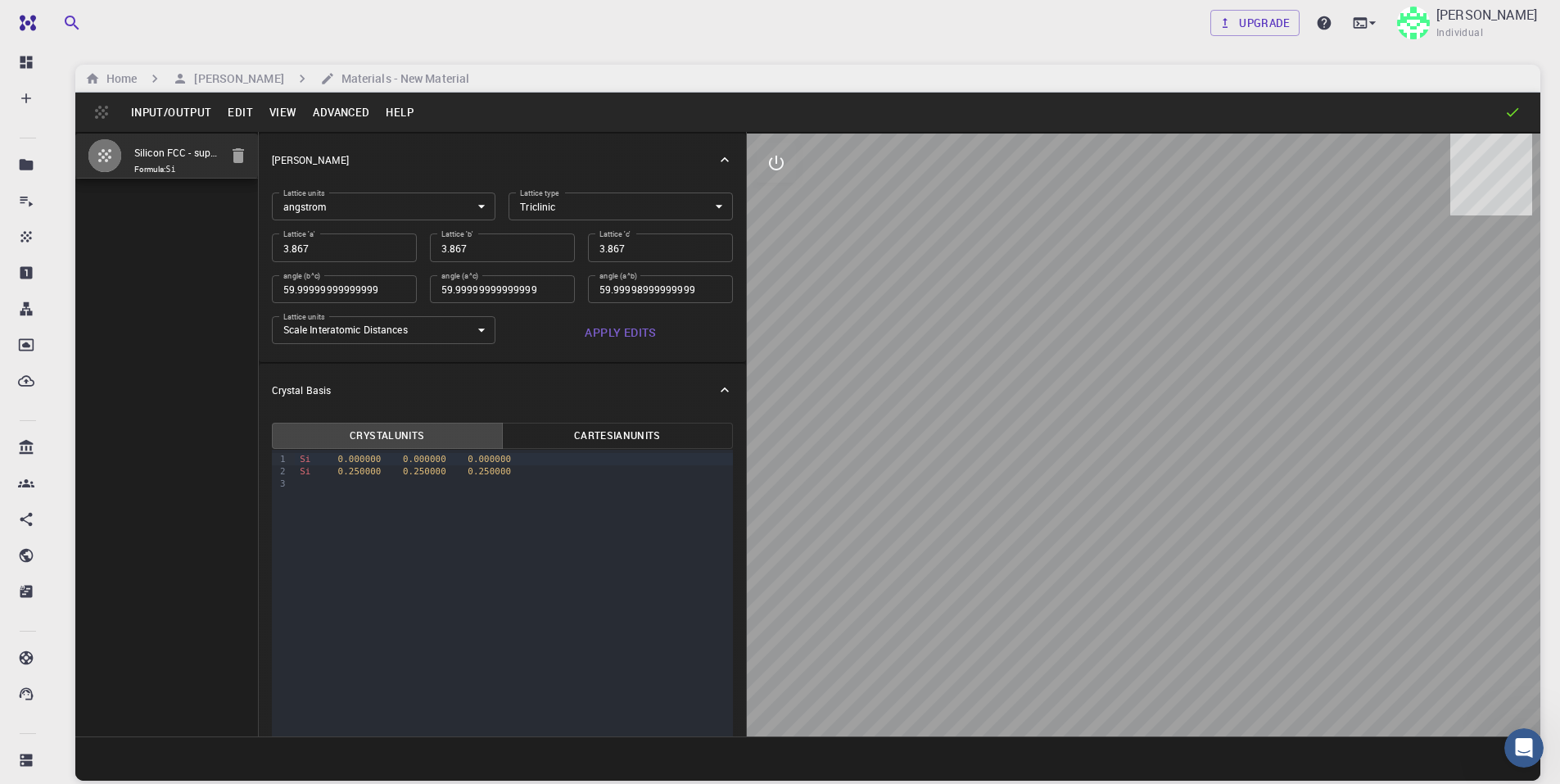
click at [317, 112] on button "Advanced" at bounding box center [341, 112] width 73 height 26
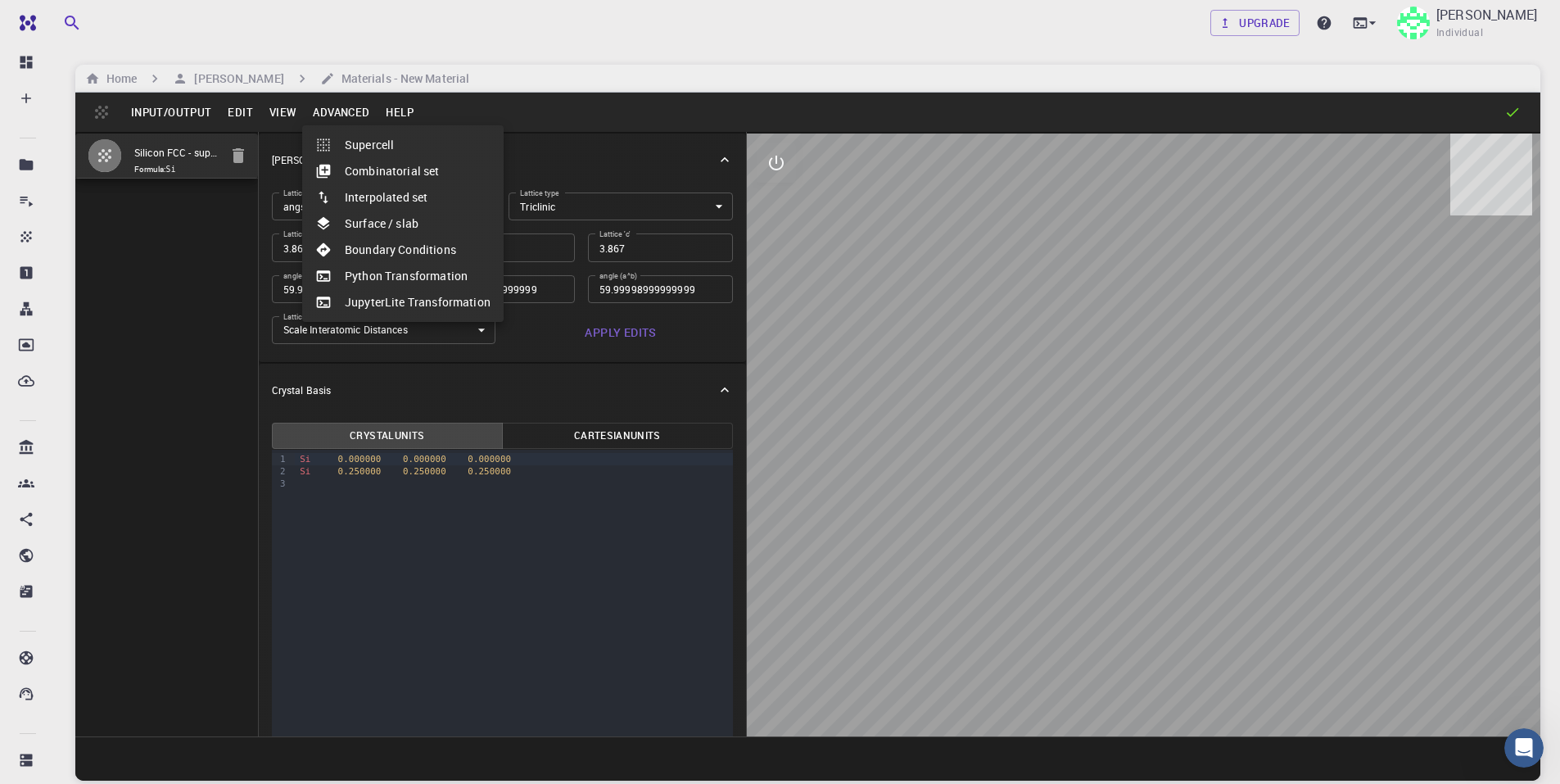
click at [339, 136] on li "Supercell" at bounding box center [403, 144] width 202 height 26
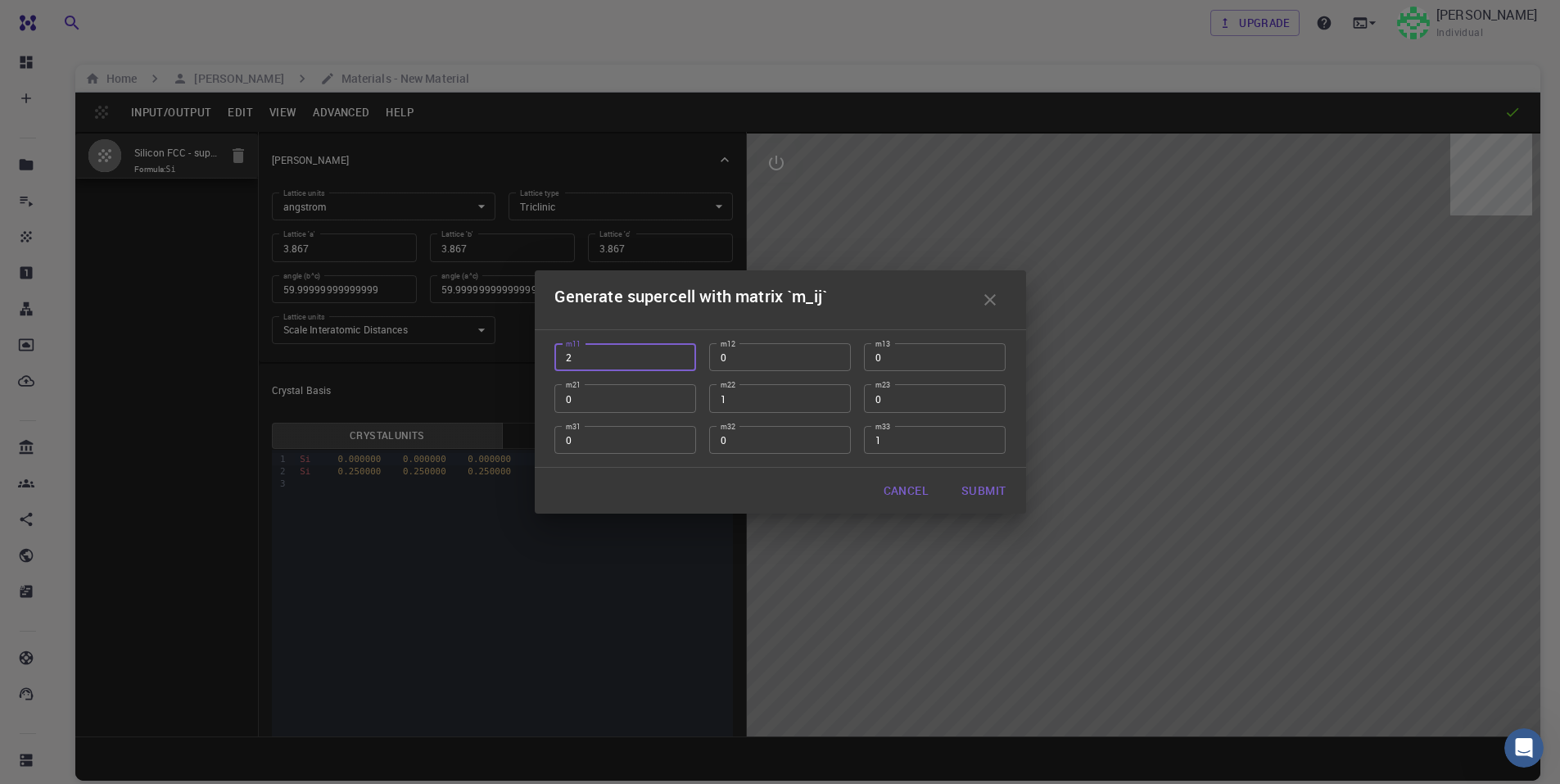
type input "2"
click at [673, 354] on input "2" at bounding box center [624, 357] width 141 height 28
type input "2"
click at [829, 394] on input "2" at bounding box center [780, 398] width 141 height 28
type input "2"
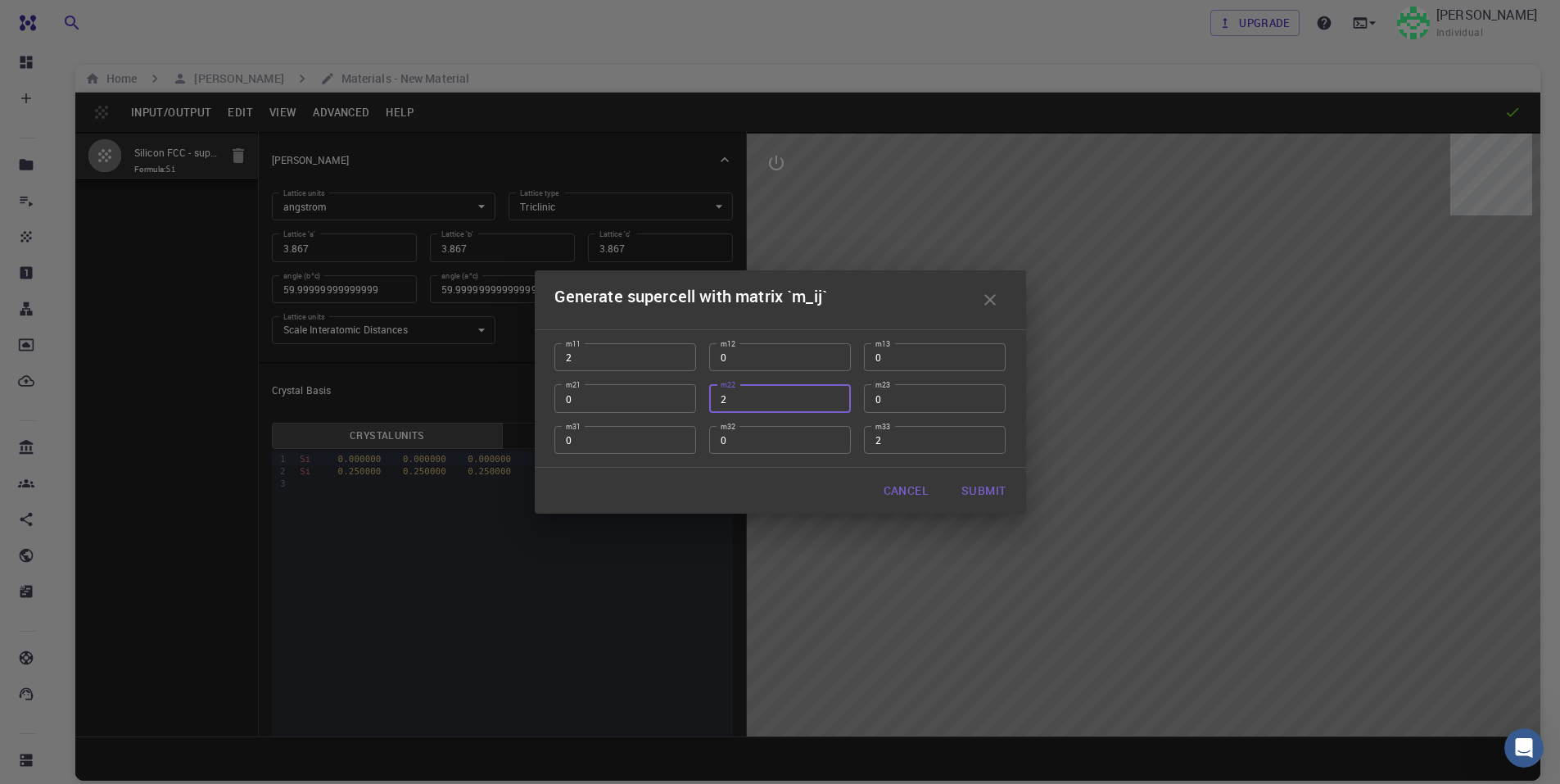
click at [989, 436] on input "2" at bounding box center [934, 439] width 141 height 28
click at [983, 488] on button "Submit" at bounding box center [983, 490] width 70 height 33
type input "7.734"
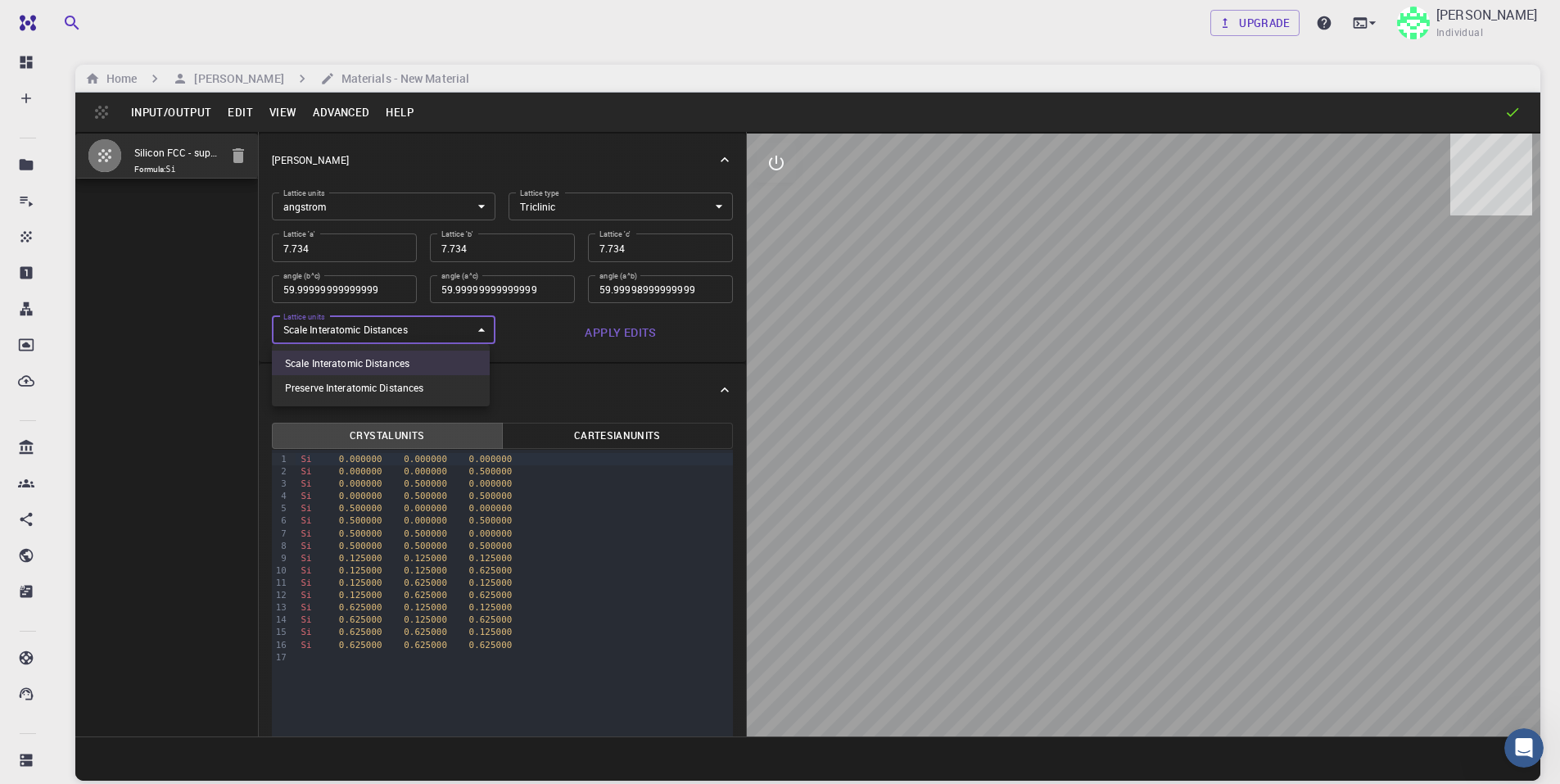
click at [439, 333] on body "Free Dashboard Create New Job New Material Create Material Upload File Import f…" at bounding box center [780, 454] width 1560 height 908
click at [400, 382] on li "Preserve Interatomic Distances" at bounding box center [381, 387] width 218 height 25
type input "1"
click at [337, 100] on button "Advanced" at bounding box center [341, 112] width 73 height 26
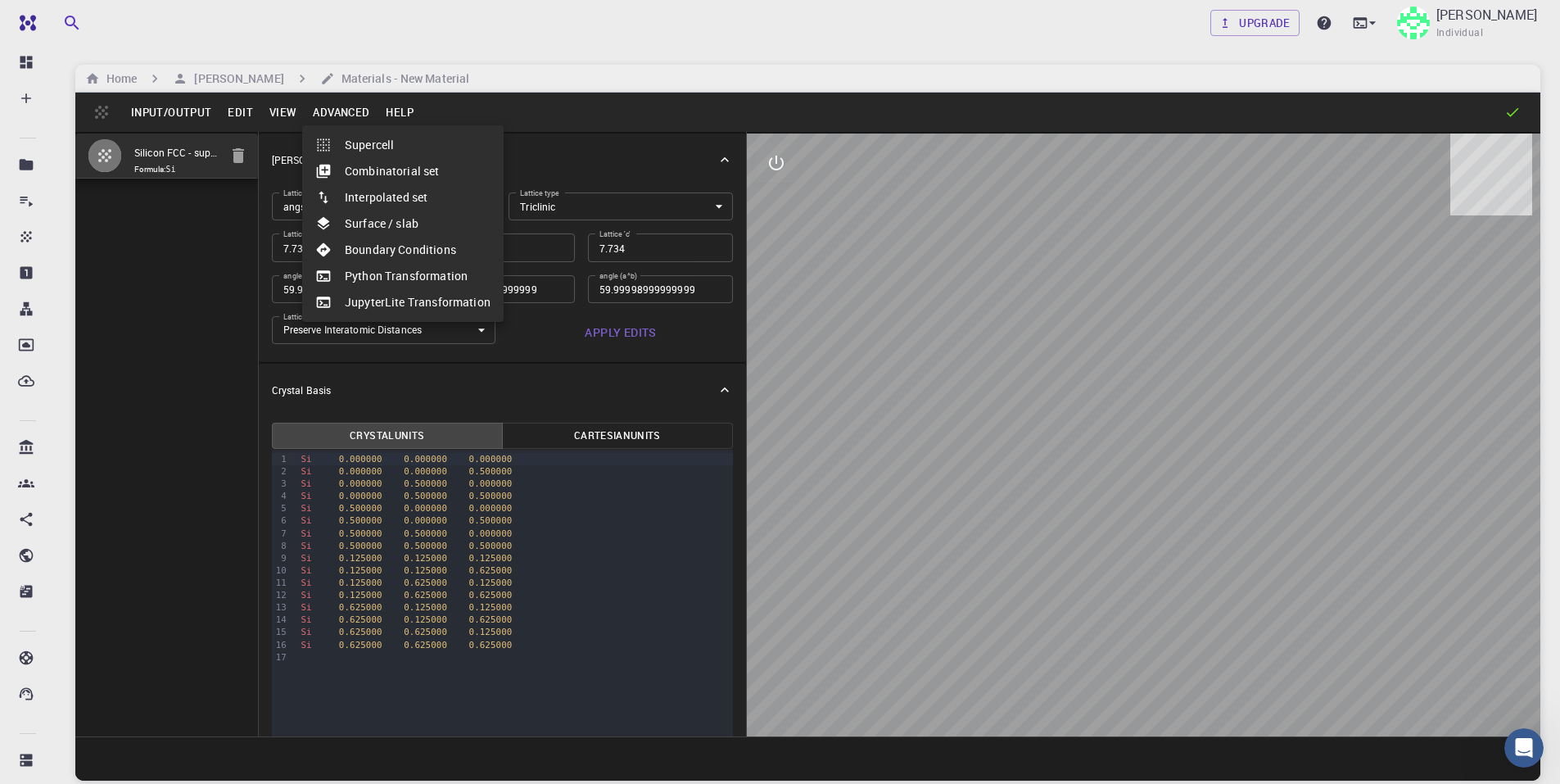
click at [284, 117] on div at bounding box center [780, 392] width 1560 height 784
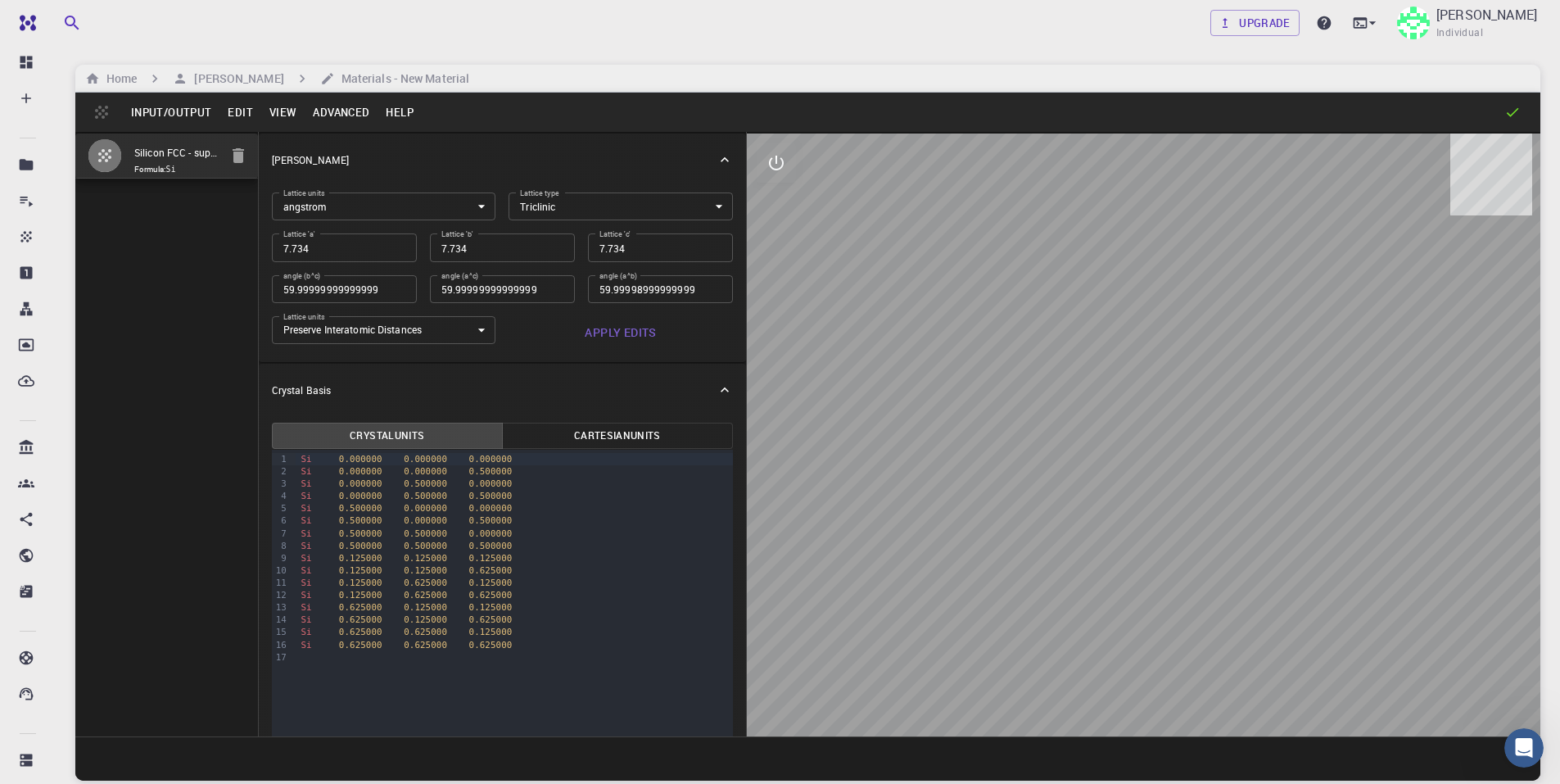
click at [281, 108] on button "View" at bounding box center [283, 112] width 44 height 26
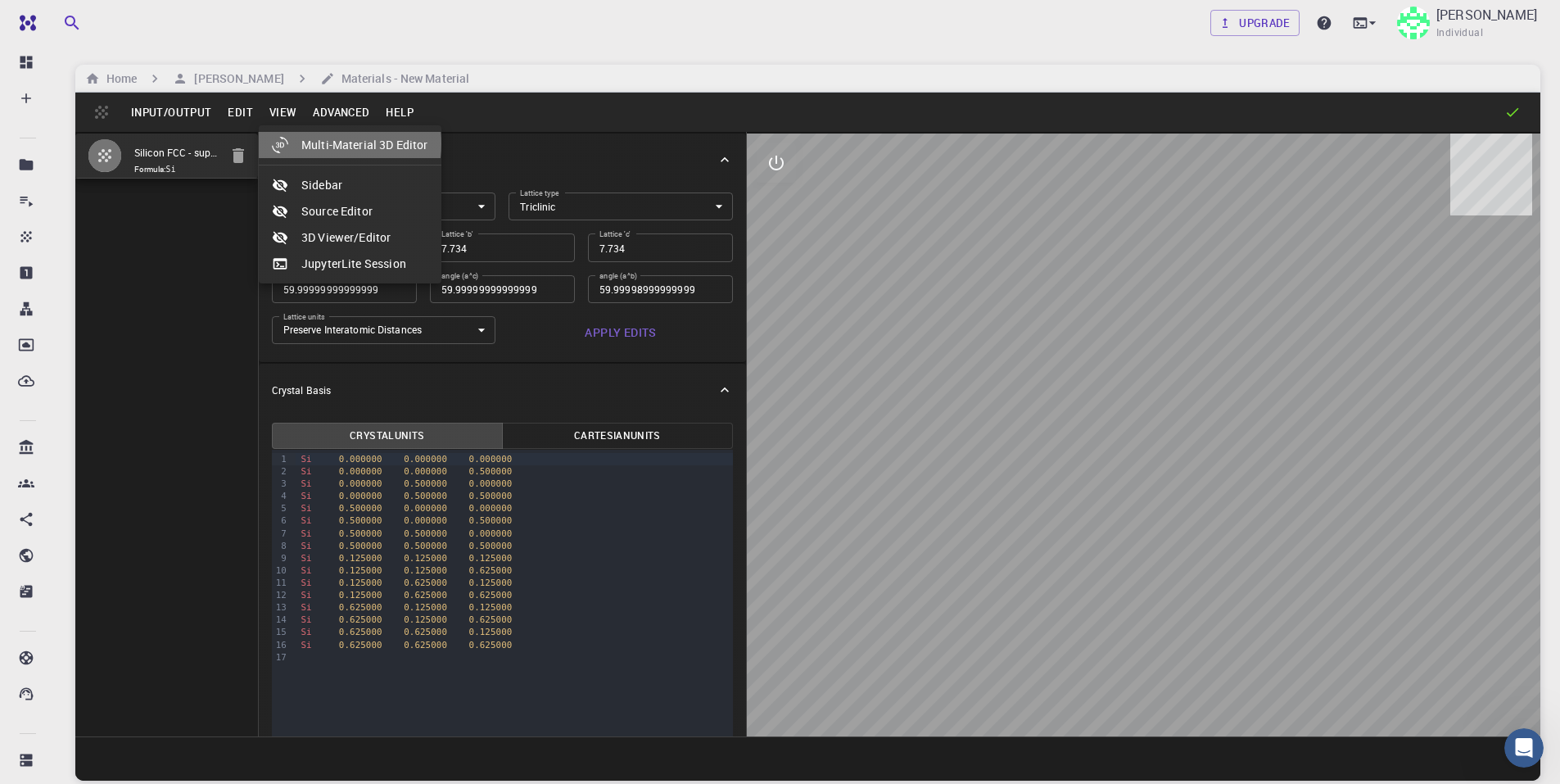
click at [310, 143] on li "Multi-Material 3D Editor" at bounding box center [350, 144] width 183 height 26
select select "Color"
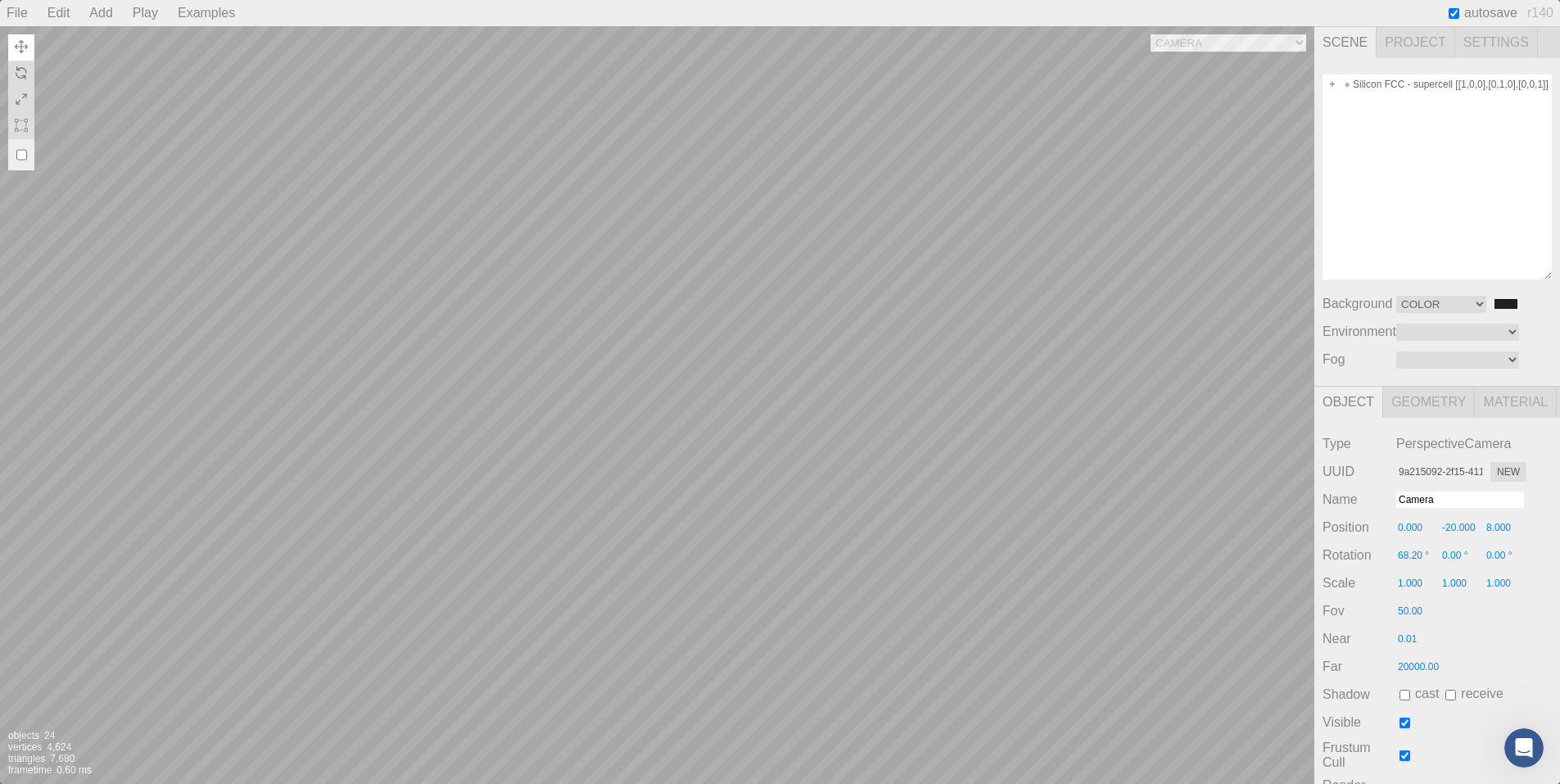
click at [747, 268] on div "Camera OrthographicCamera PerspectiveCamera Objects 24 Vertices 4,624 Triangles…" at bounding box center [657, 405] width 1314 height 758
click at [705, 228] on div "Camera OrthographicCamera PerspectiveCamera Objects 24 Vertices 4,624 Triangles…" at bounding box center [657, 405] width 1314 height 758
click at [717, 316] on div "Camera OrthographicCamera PerspectiveCamera Objects 24 Vertices 4,624 Triangles…" at bounding box center [657, 405] width 1314 height 758
click at [1450, 326] on select "Equirect ModelViewer" at bounding box center [1458, 331] width 123 height 17
click at [1397, 323] on select "Equirect ModelViewer" at bounding box center [1458, 331] width 123 height 17
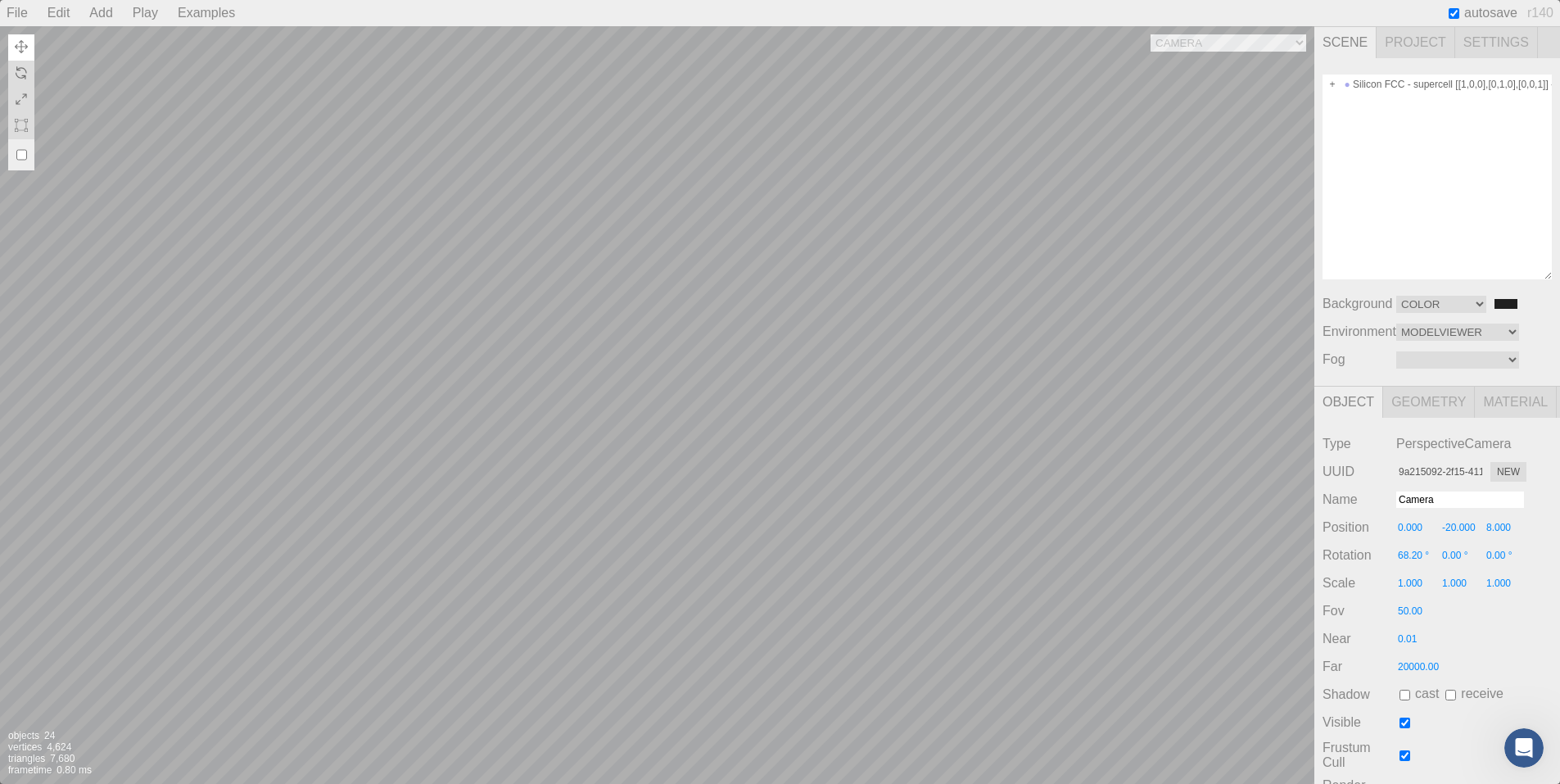
click at [1440, 343] on div "Silicon FCC - supercell [[1,0,0],[0,1,0],[0,0,1]] - supercell [[2,0,0],[0,2,0],…" at bounding box center [1437, 222] width 246 height 328
click at [1435, 329] on select "Equirect ModelViewer" at bounding box center [1458, 331] width 123 height 17
select select "Equirectangular"
click at [1397, 323] on select "Equirect ModelViewer" at bounding box center [1458, 331] width 123 height 17
click at [1432, 362] on select "Linear Exponential" at bounding box center [1458, 360] width 123 height 17
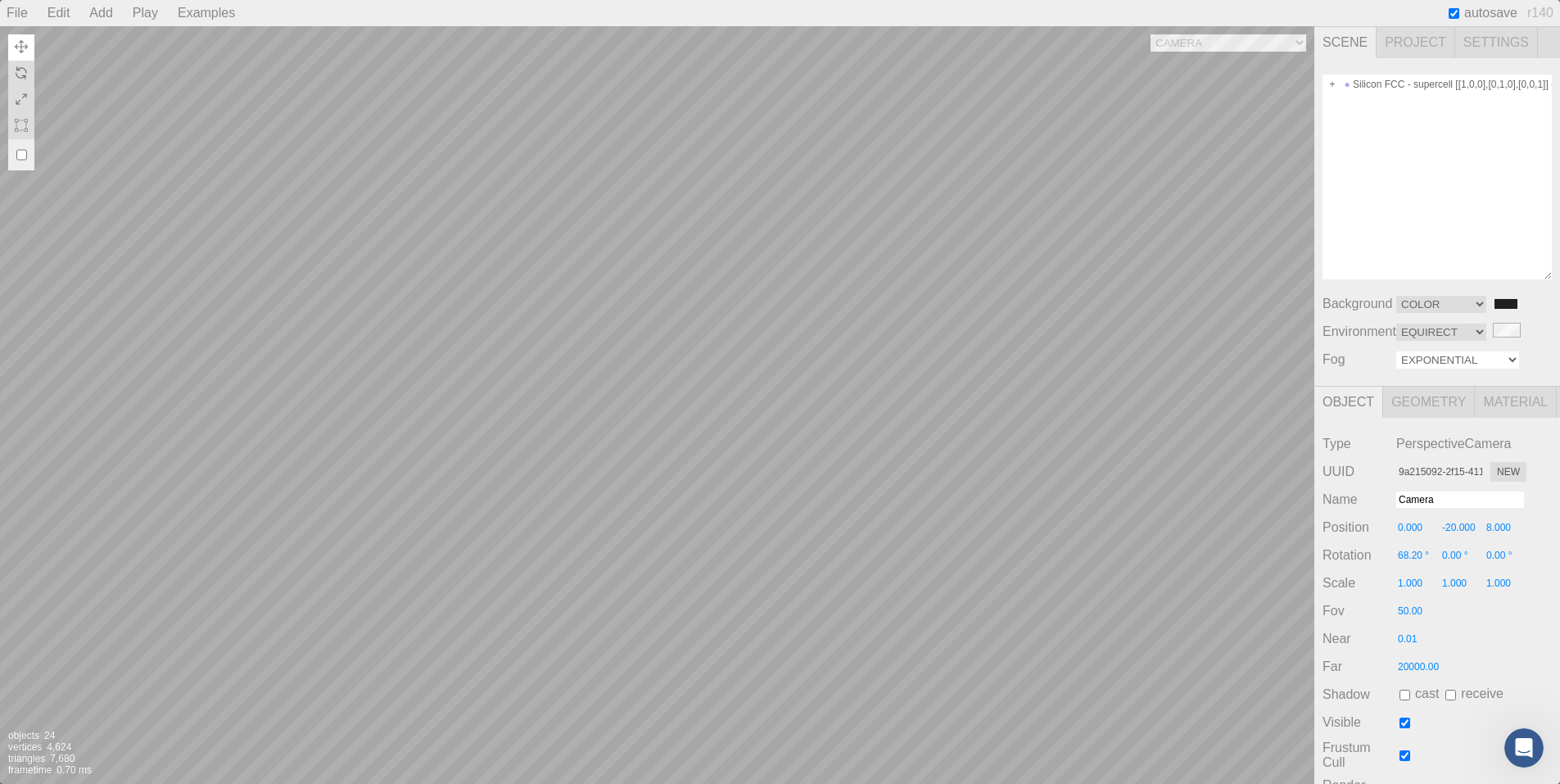
click at [1397, 351] on select "Linear Exponential" at bounding box center [1458, 360] width 123 height 17
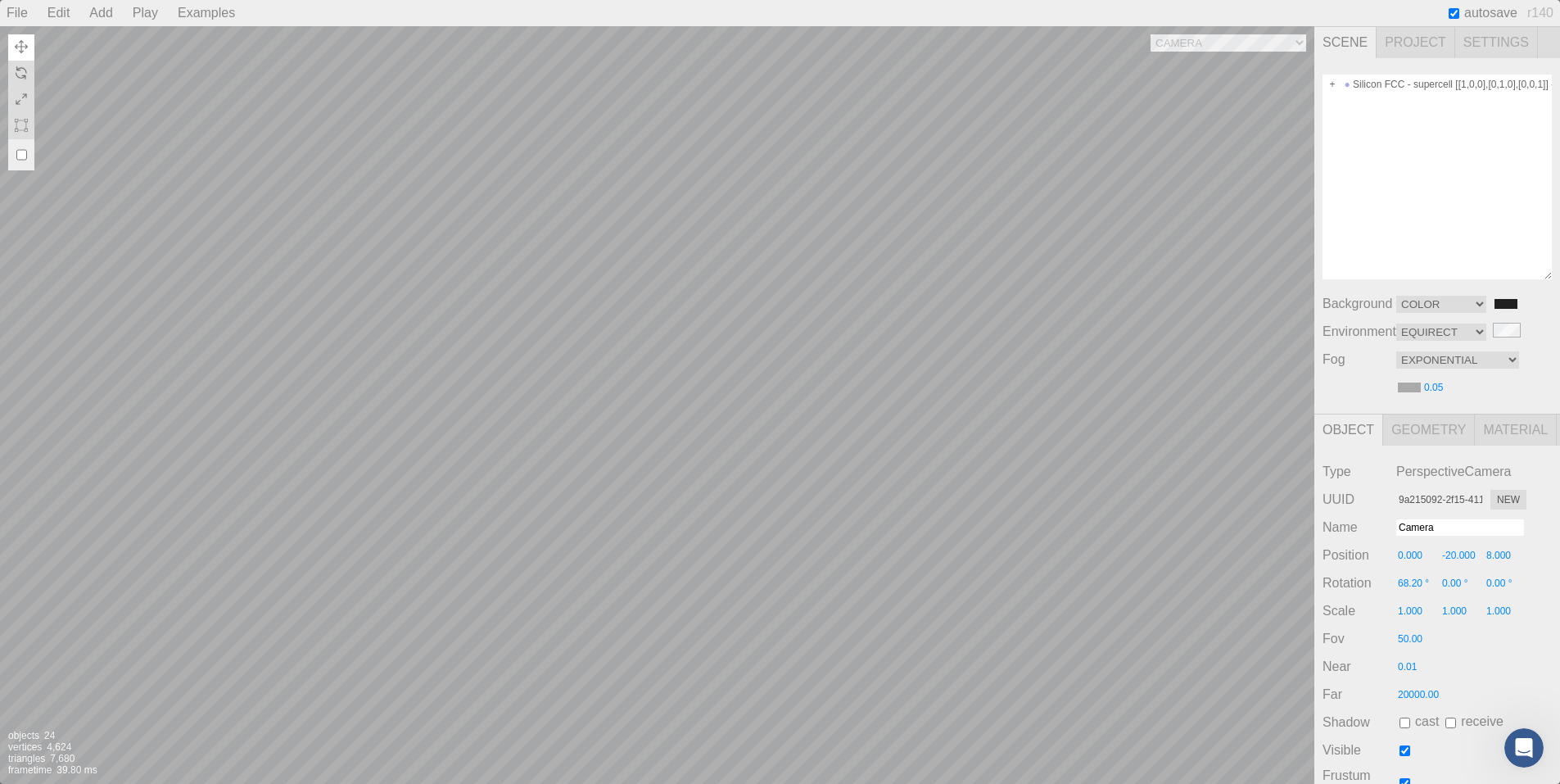
click at [1442, 371] on div "Silicon FCC - supercell [[1,0,0],[0,1,0],[0,0,1]] - supercell [[2,0,0],[0,2,0],…" at bounding box center [1437, 235] width 246 height 355
click at [1440, 364] on select "Linear Exponential" at bounding box center [1458, 360] width 123 height 17
select select "Fog"
click at [1397, 351] on select "Linear Exponential" at bounding box center [1458, 360] width 123 height 17
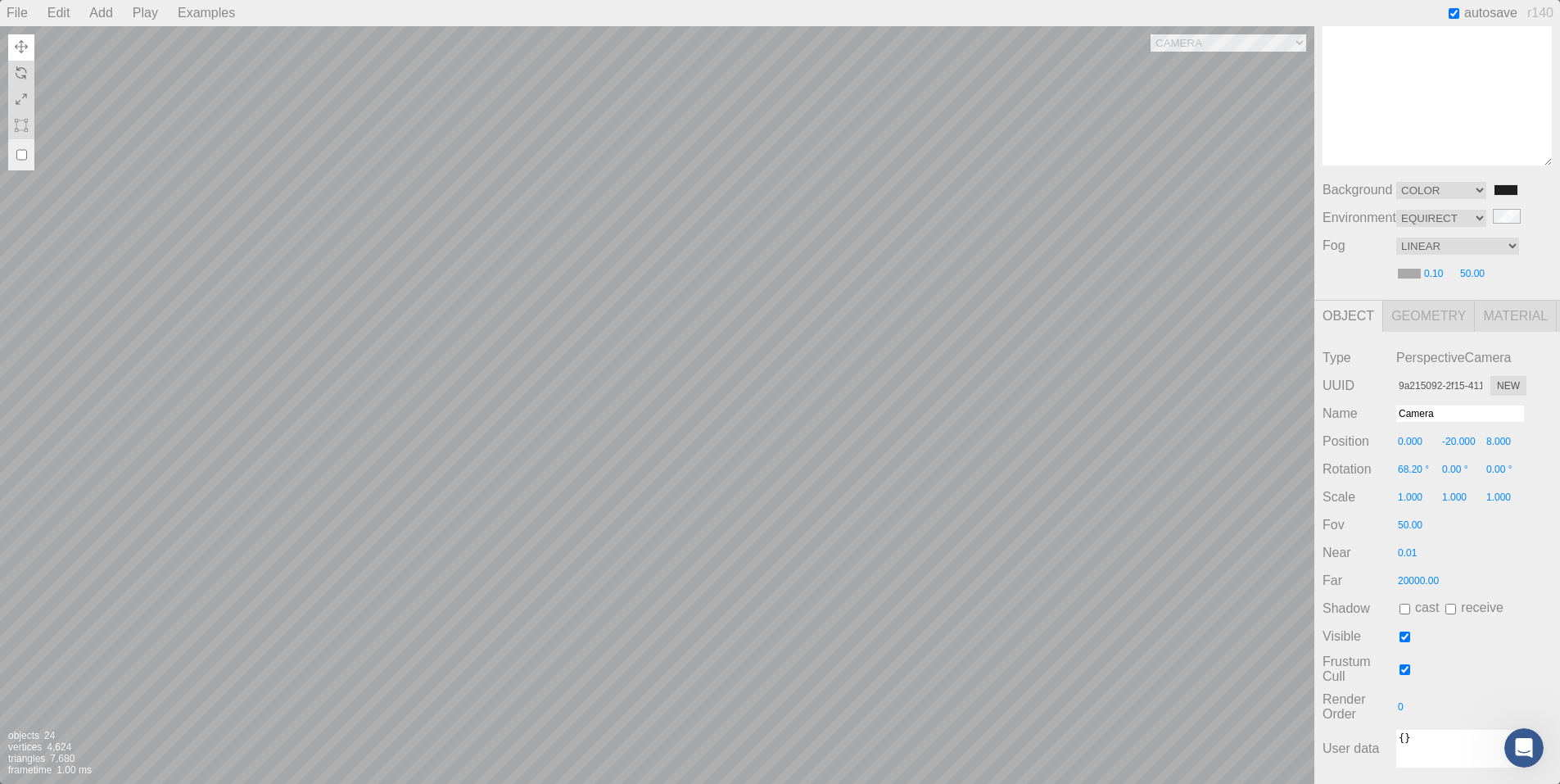
click at [868, 444] on div "Camera OrthographicCamera PerspectiveCamera Objects 24 Vertices 4,624 Triangles…" at bounding box center [657, 405] width 1314 height 758
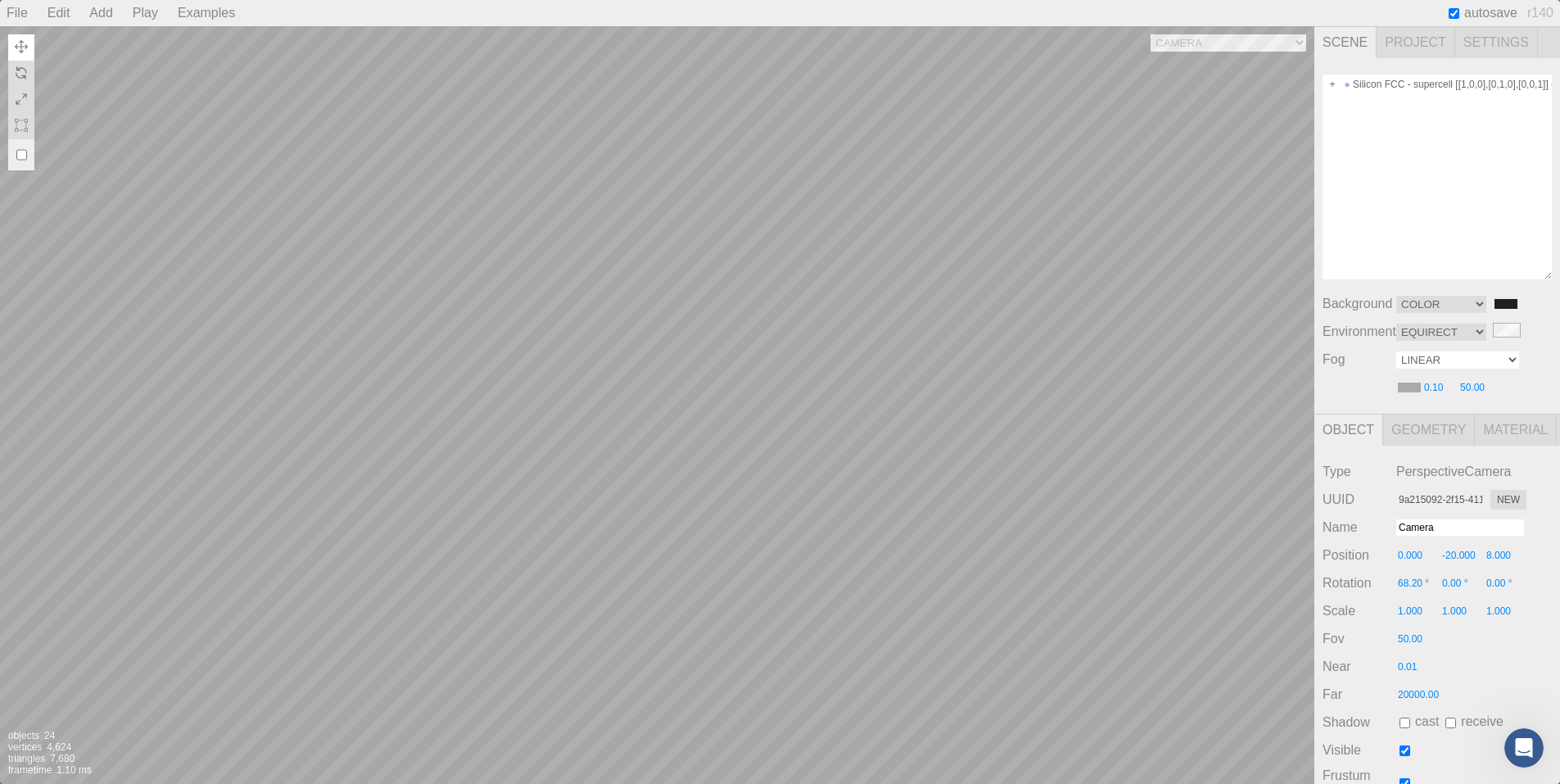
scroll to position [0, 0]
